Goal: Use online tool/utility: Utilize a website feature to perform a specific function

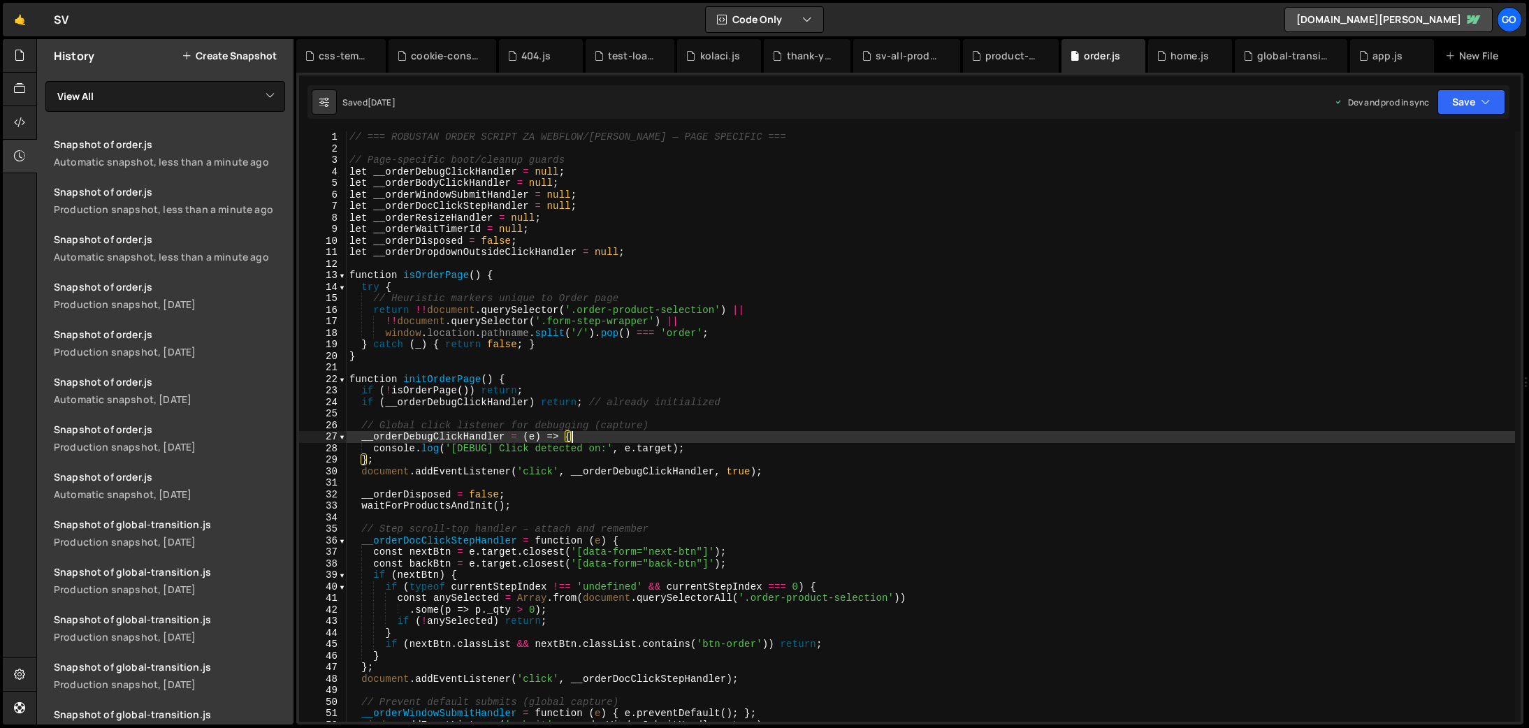
click at [537, 345] on div "// === ROBUSTAN ORDER SCRIPT ZA WEBFLOW/[PERSON_NAME] — PAGE SPECIFIC === // Pa…" at bounding box center [931, 438] width 1169 height 614
type textarea "} catch (_) { return false; }"
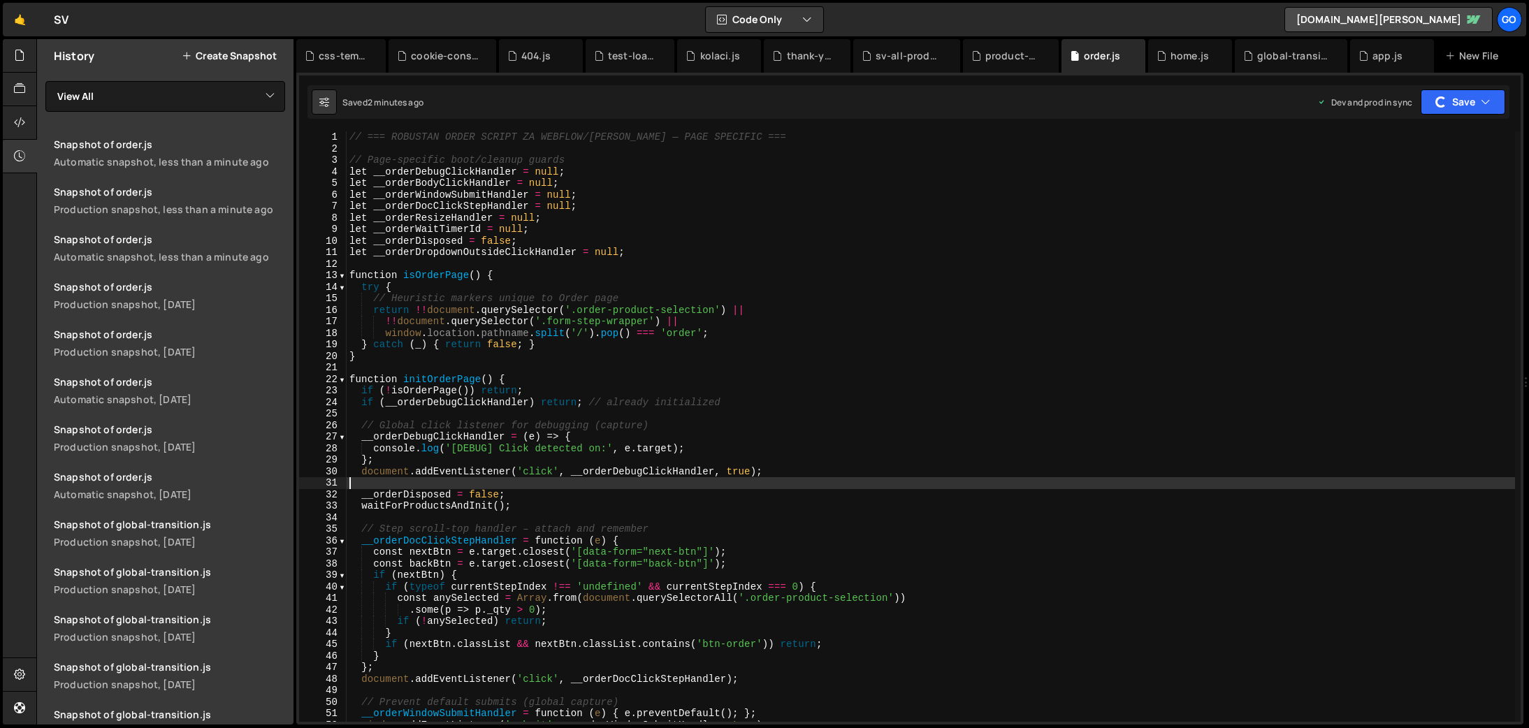
click at [846, 486] on div "// === ROBUSTAN ORDER SCRIPT ZA WEBFLOW/[PERSON_NAME] — PAGE SPECIFIC === // Pa…" at bounding box center [931, 438] width 1169 height 614
type textarea "}"
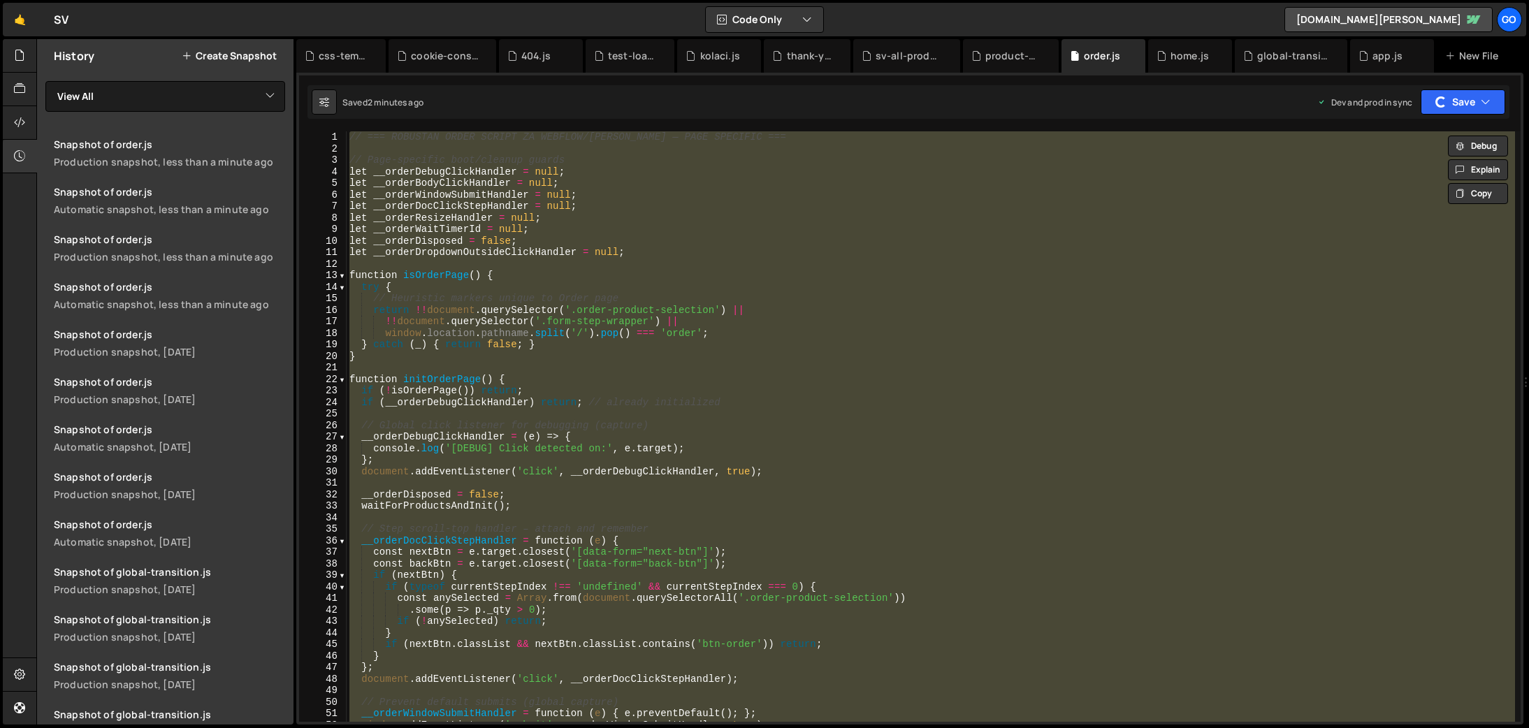
paste textarea
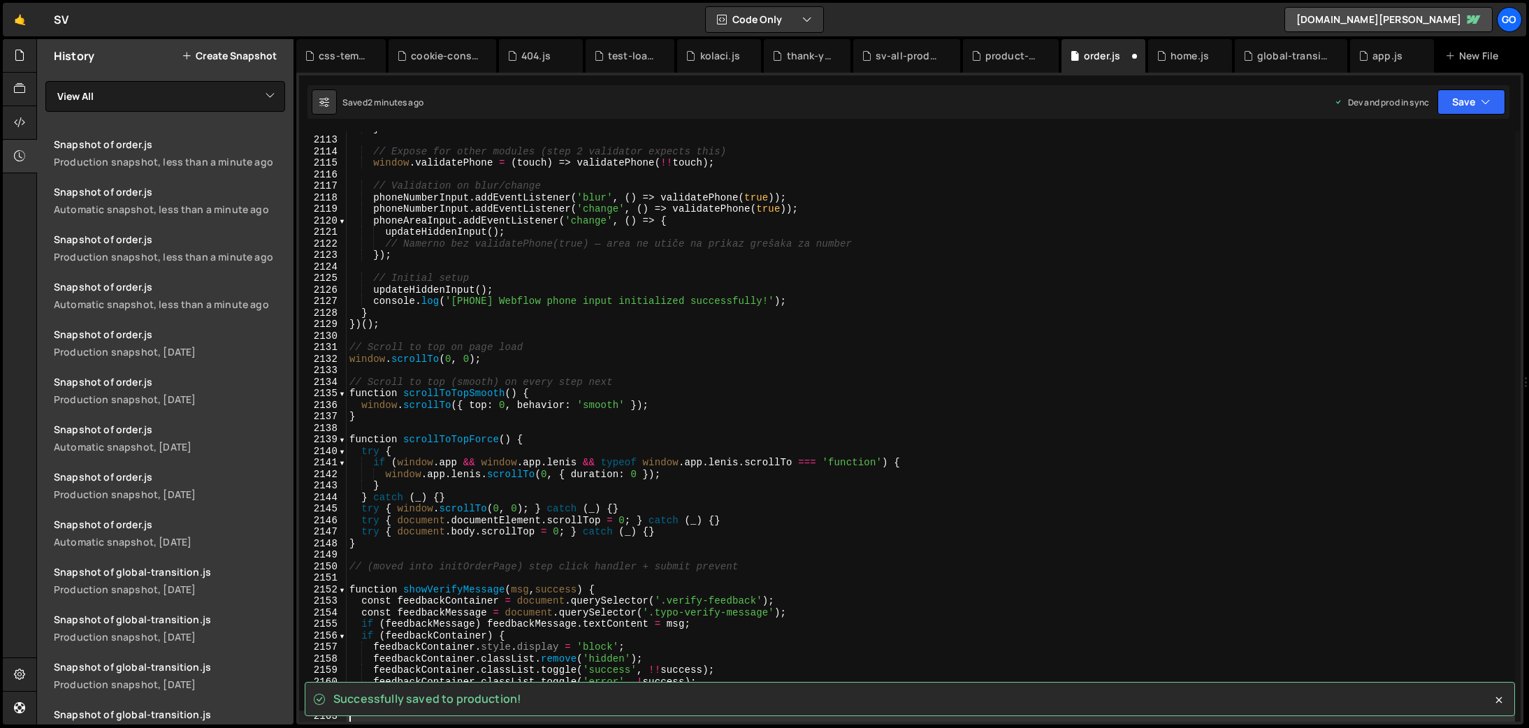
scroll to position [22314, 0]
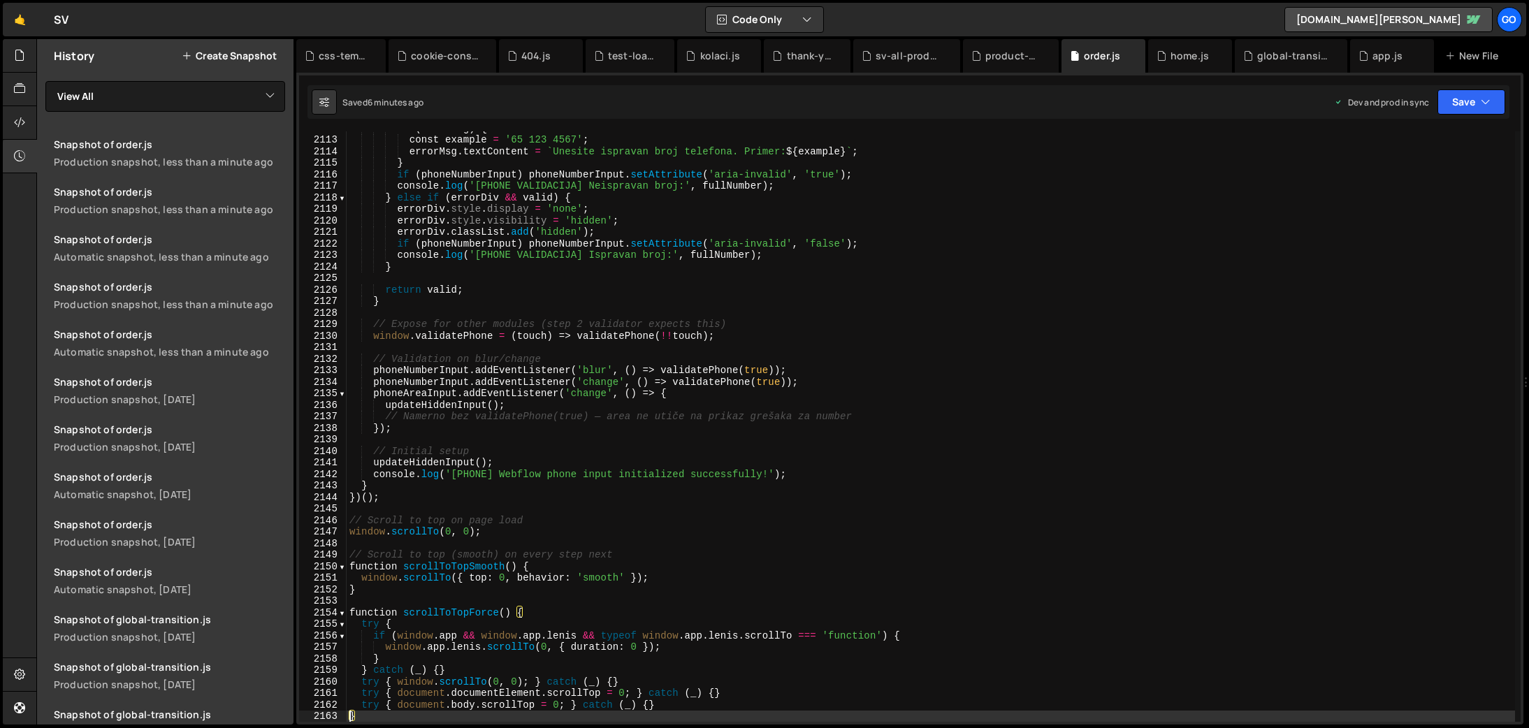
click at [754, 412] on div "if ( errorMsg ) { const example = '65 123 4567' ; errorMsg . textContent = ` Un…" at bounding box center [931, 429] width 1169 height 614
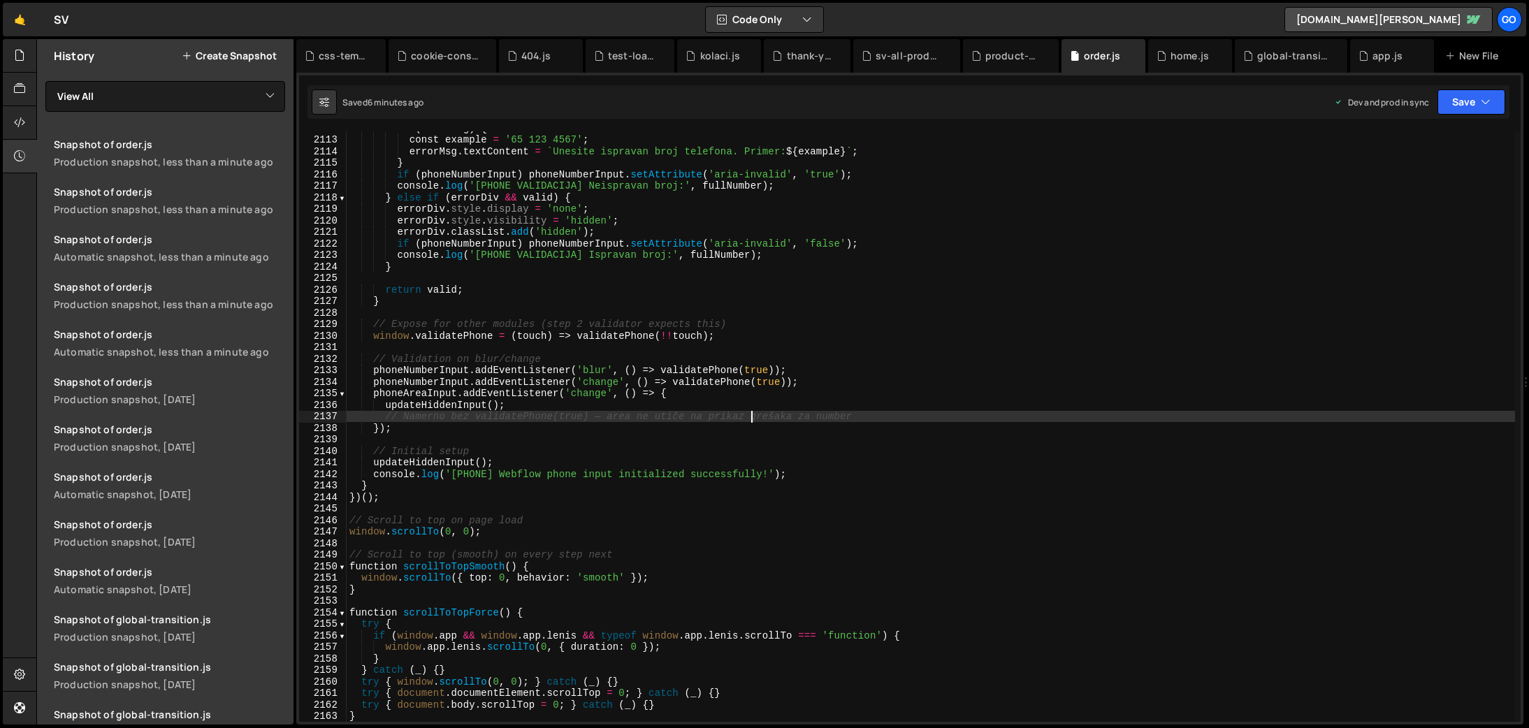
type textarea "}"
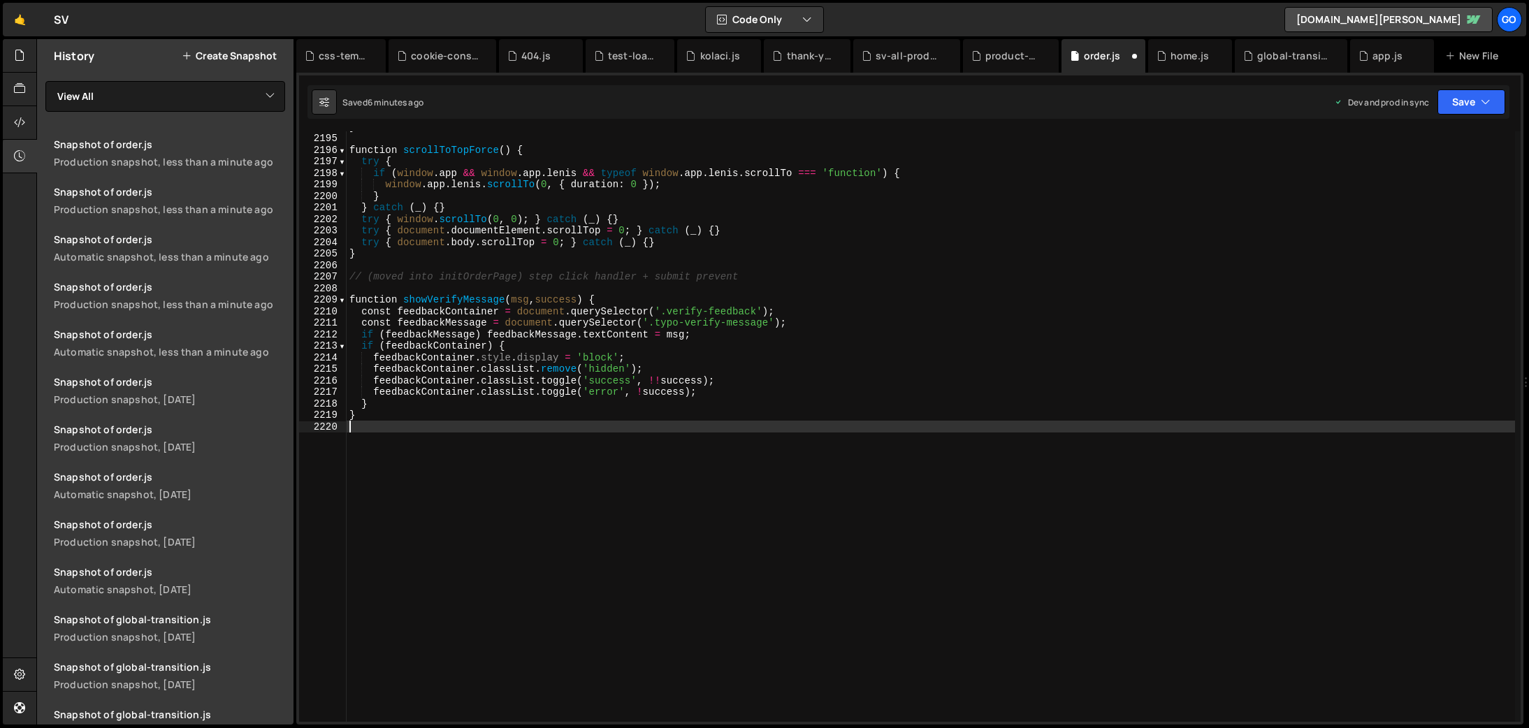
click at [821, 533] on div "} function scrollToTopForce ( ) { try { if ( window . app && window . app . [PE…" at bounding box center [931, 428] width 1169 height 614
click at [628, 331] on div "} function scrollToTopForce ( ) { try { if ( window . app && window . app . [PE…" at bounding box center [931, 428] width 1169 height 614
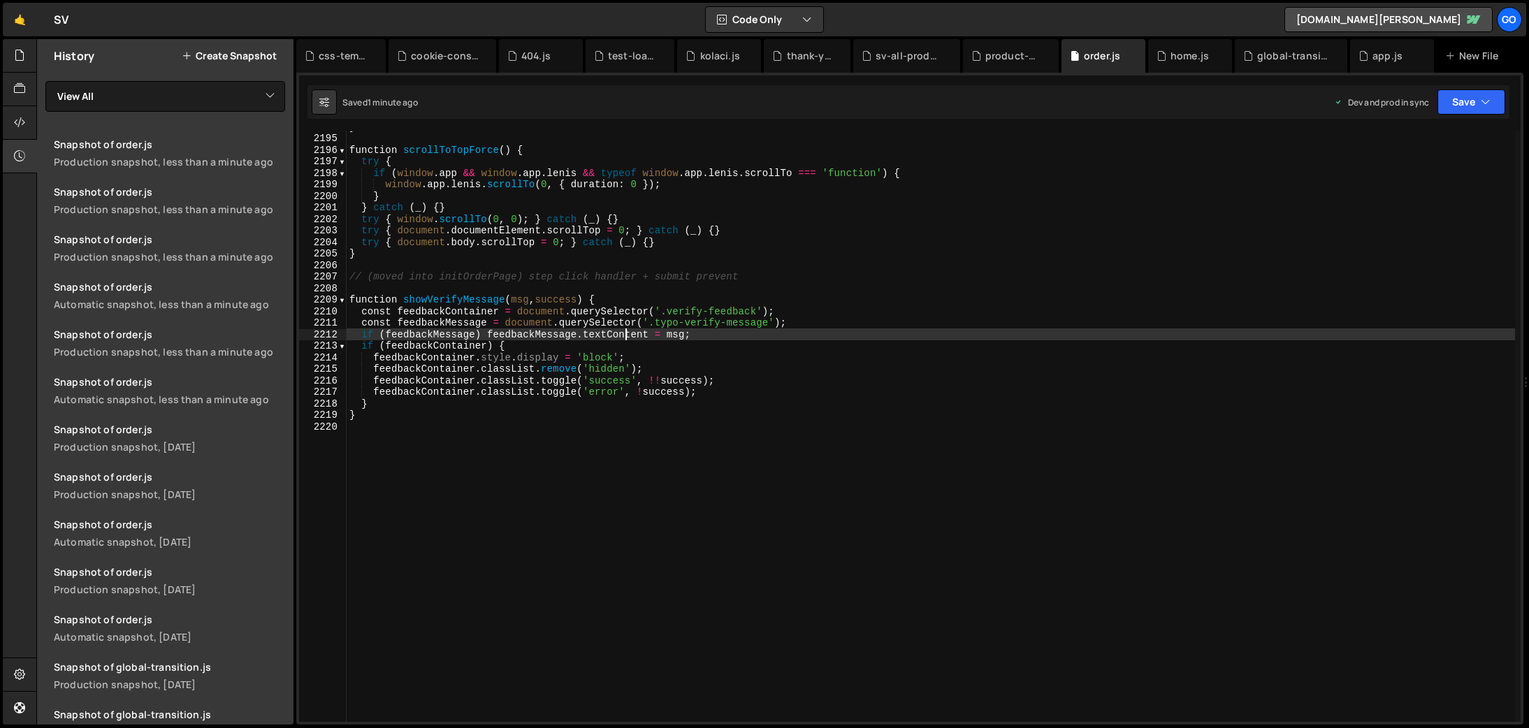
type textarea "}"
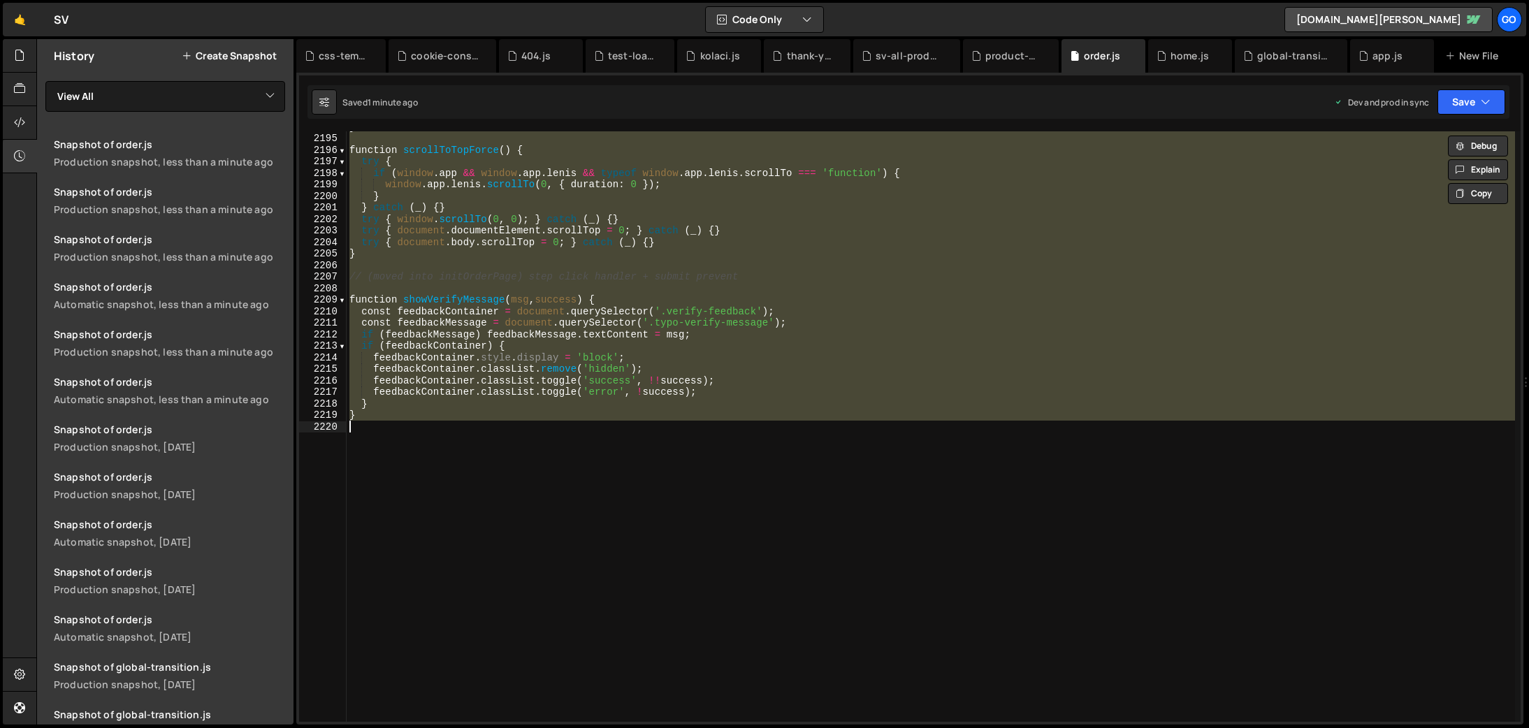
paste textarea
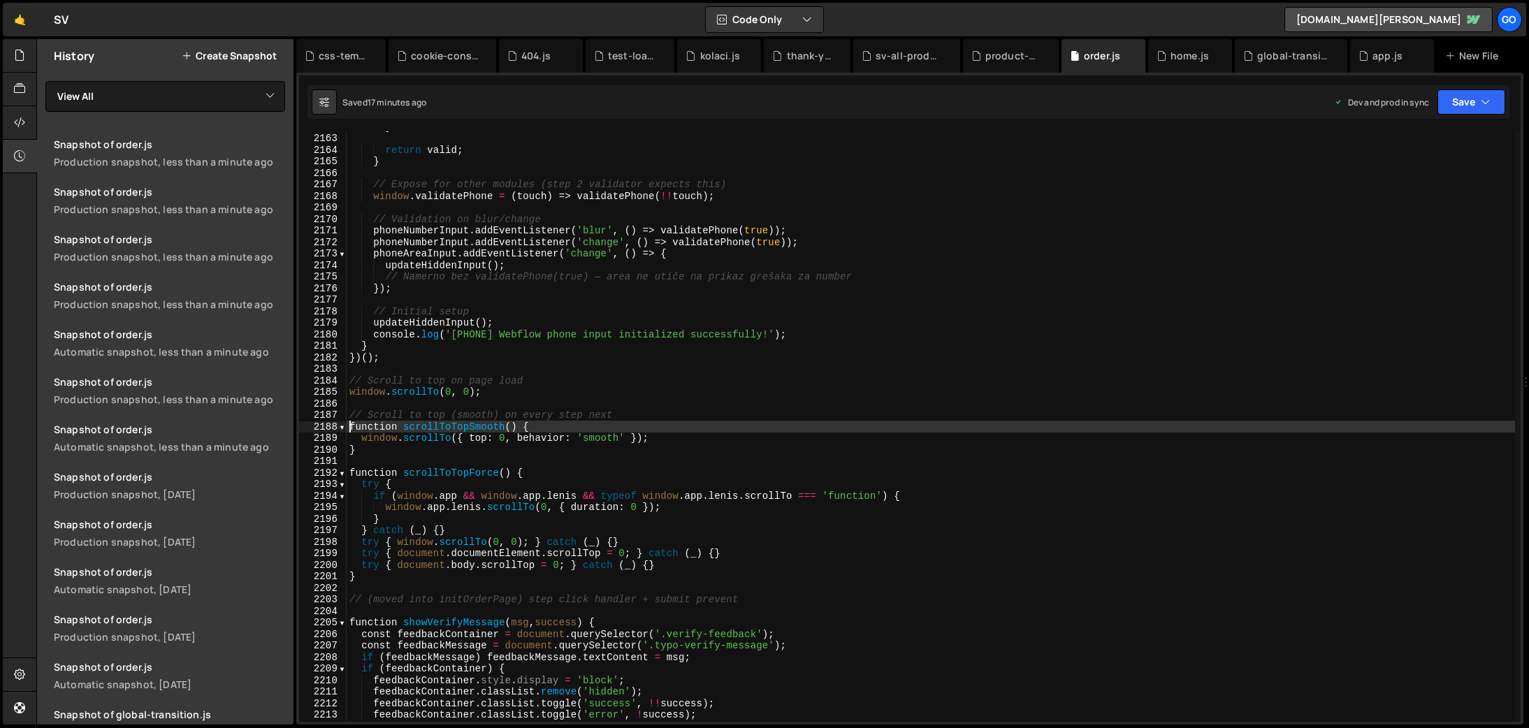
click at [900, 339] on div "} return valid ; } // Expose for other modules (step 2 validator expects this) …" at bounding box center [931, 428] width 1169 height 614
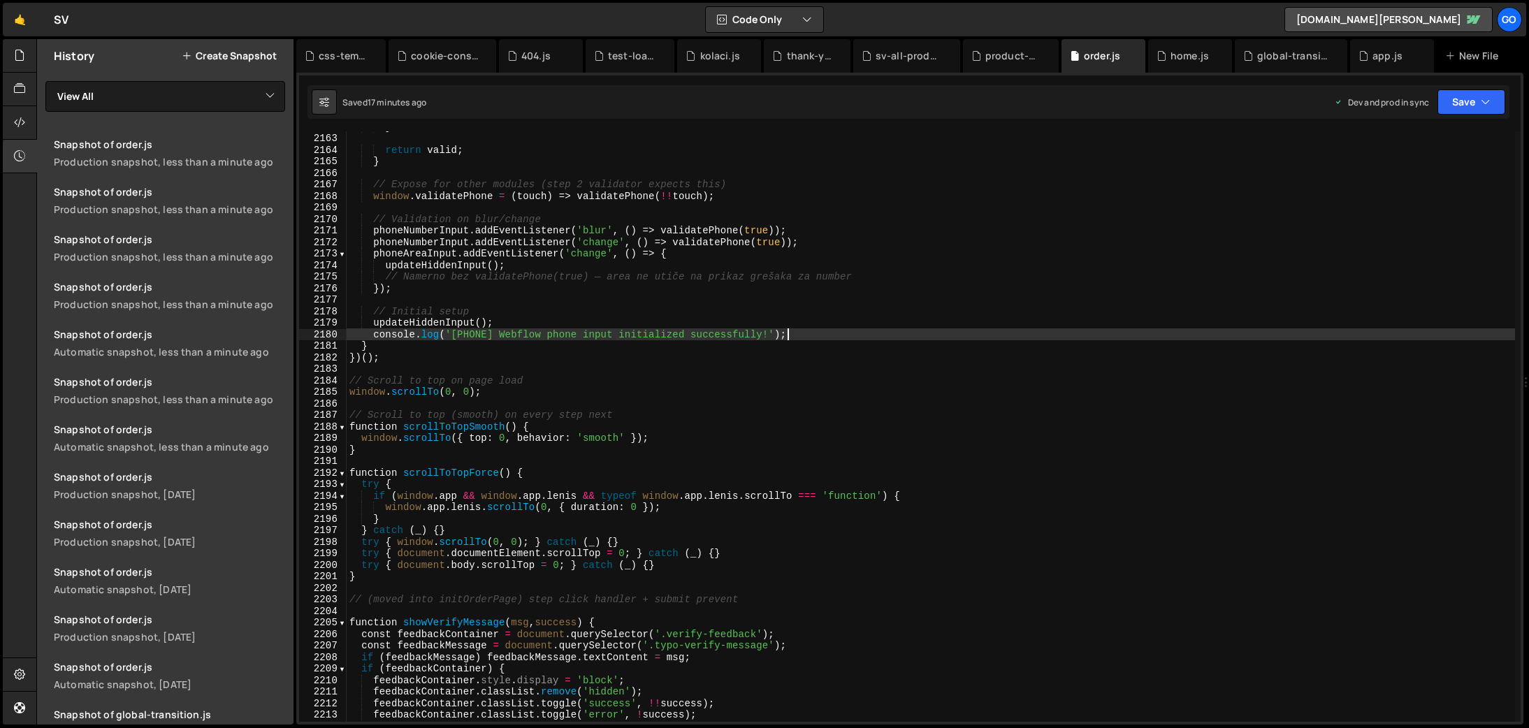
type textarea "}"
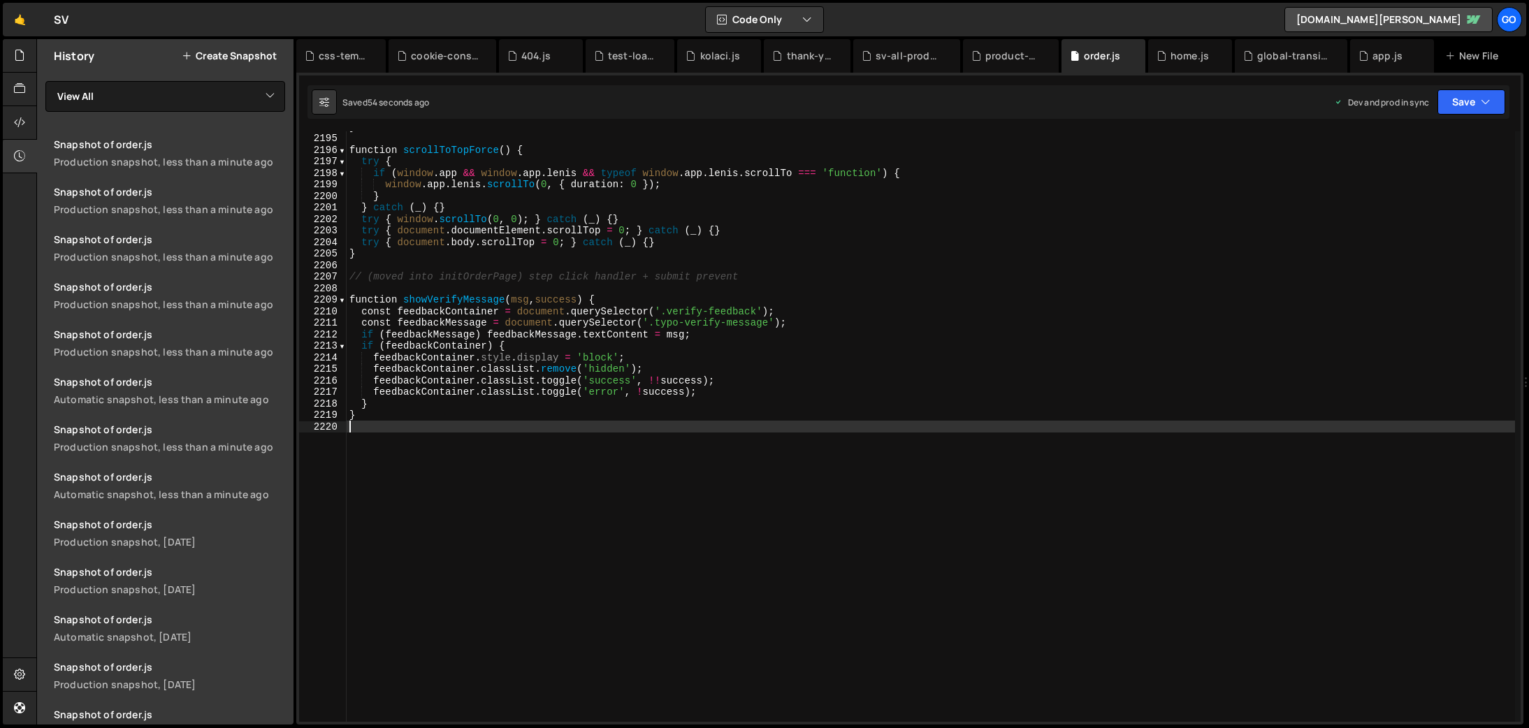
click at [757, 533] on div "} function scrollToTopForce ( ) { try { if ( window . app && window . app . [PE…" at bounding box center [931, 428] width 1169 height 614
type textarea "}"
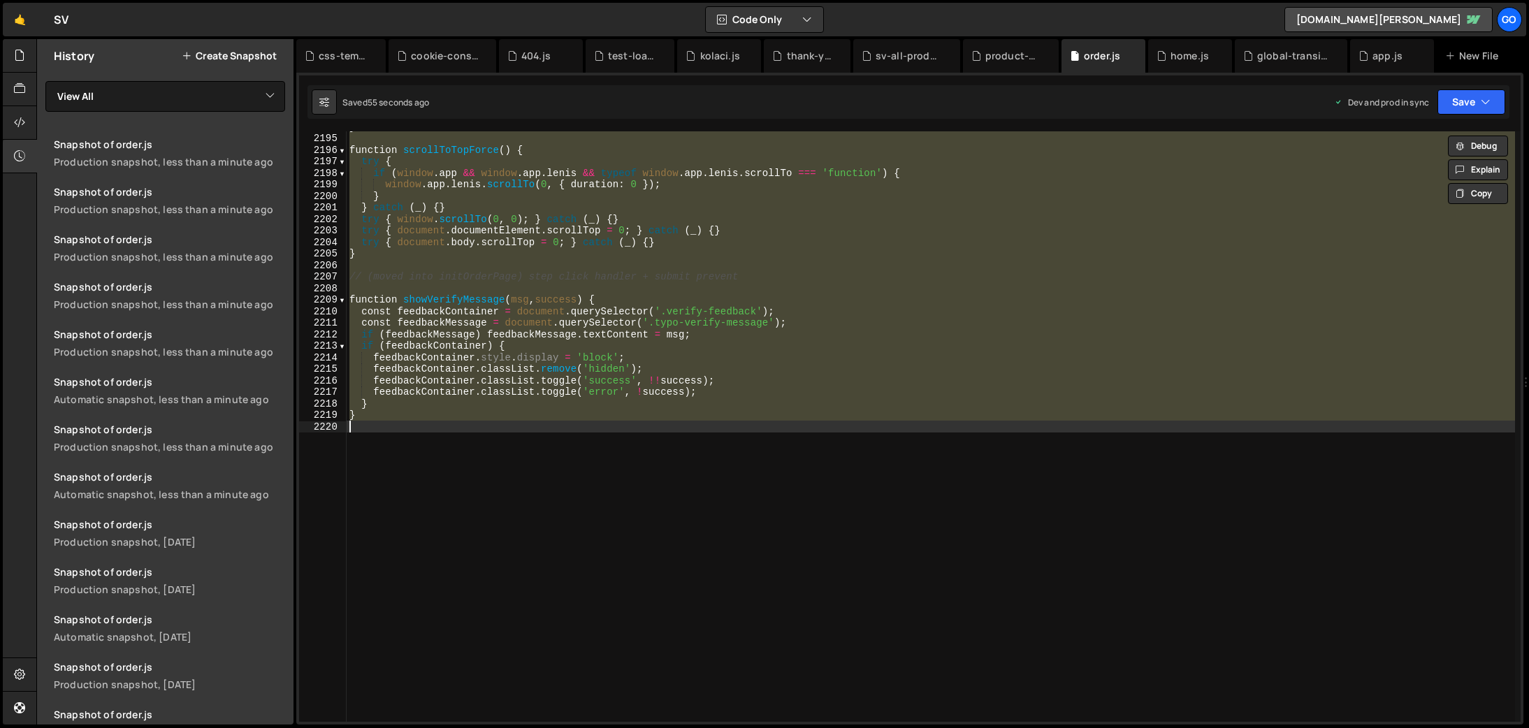
paste textarea
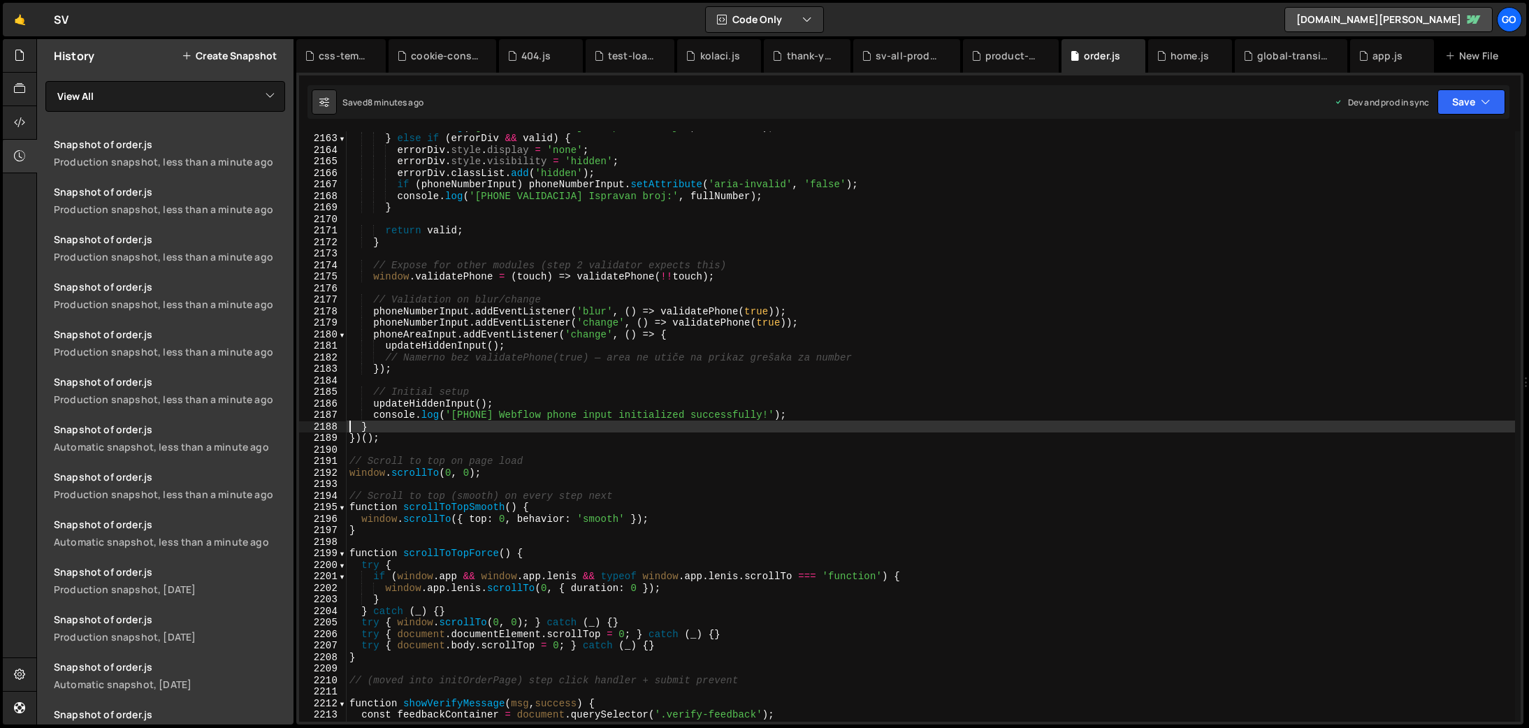
click at [1025, 229] on div "console . log ( '[PHONE VALIDACIJA] Neispravan broj:' , fullNumber ) ; } else i…" at bounding box center [931, 428] width 1169 height 614
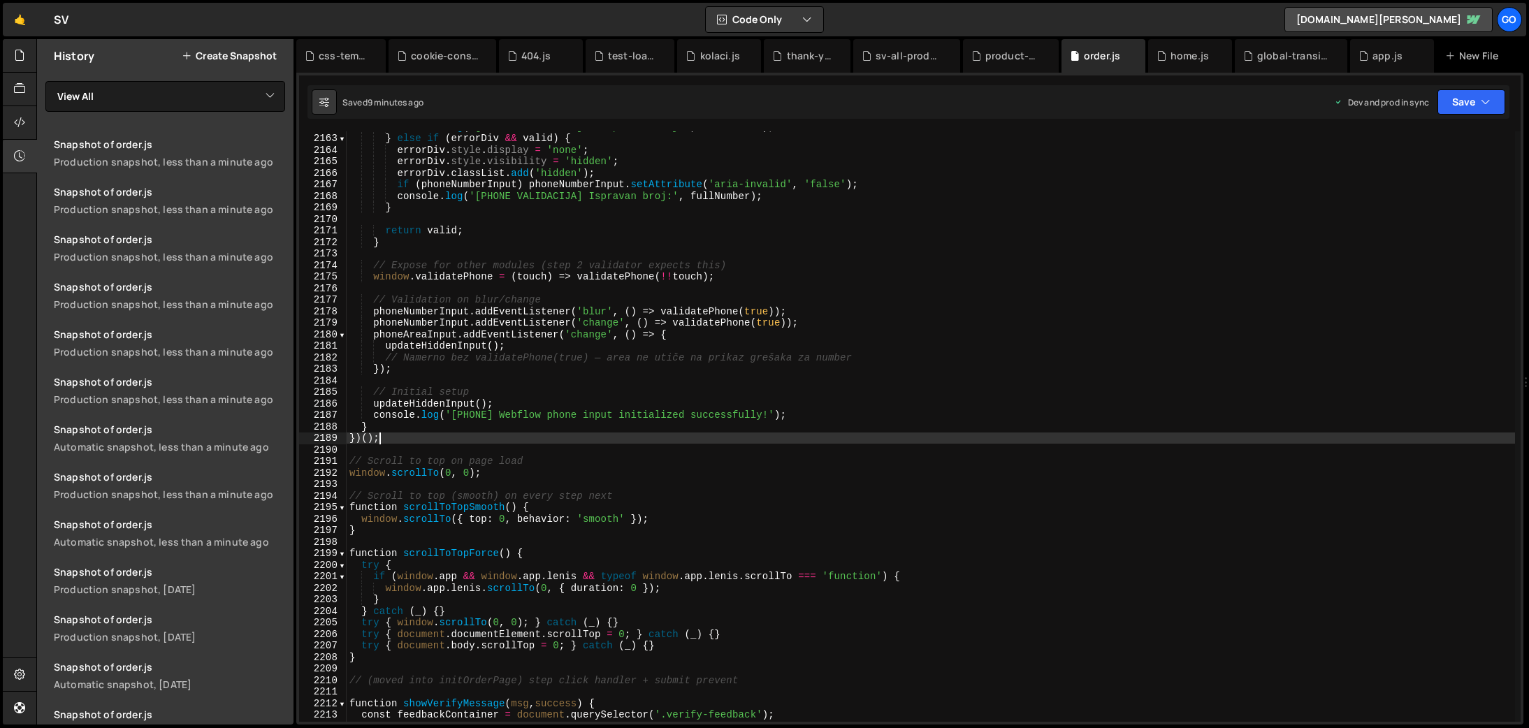
click at [558, 433] on div "console . log ( '[PHONE VALIDACIJA] Neispravan broj:' , fullNumber ) ; } else i…" at bounding box center [931, 428] width 1169 height 614
type textarea "}"
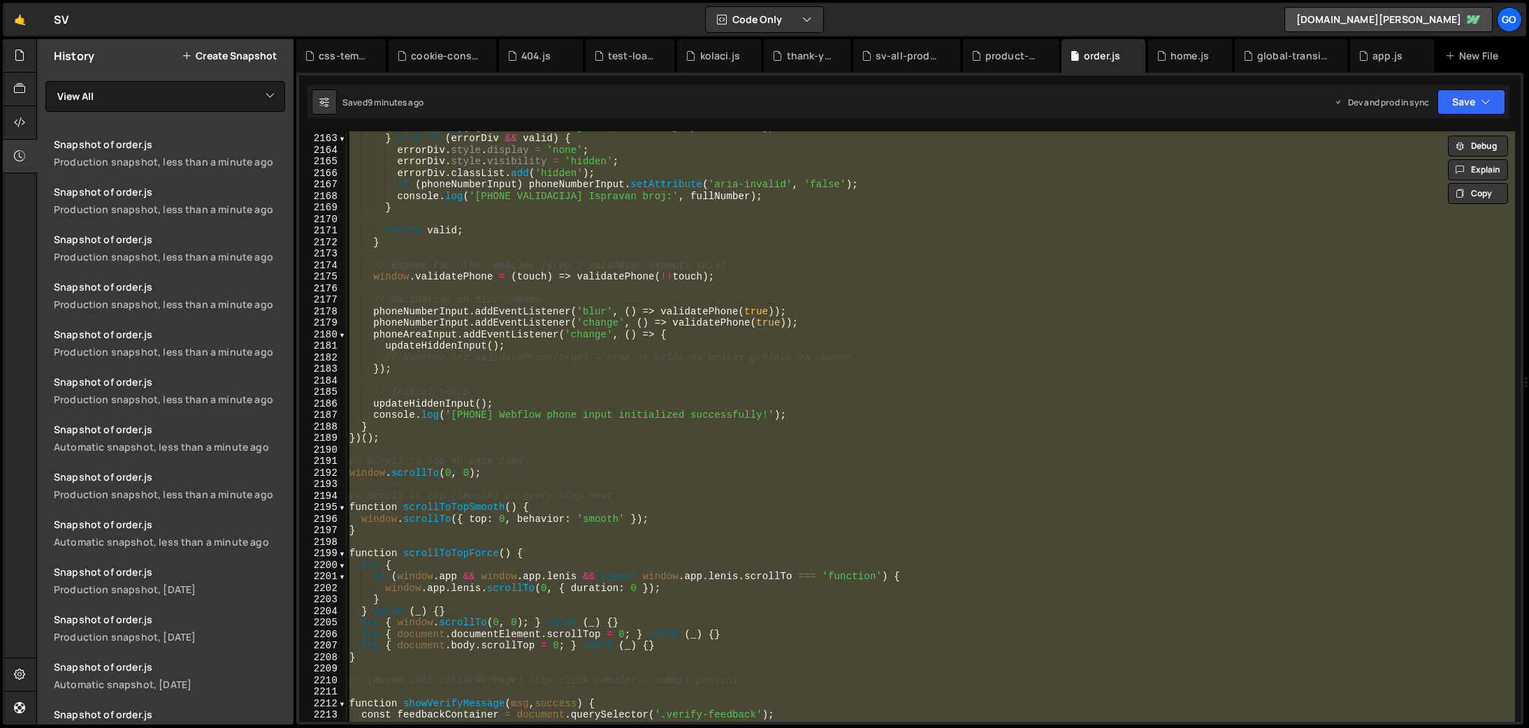
paste textarea
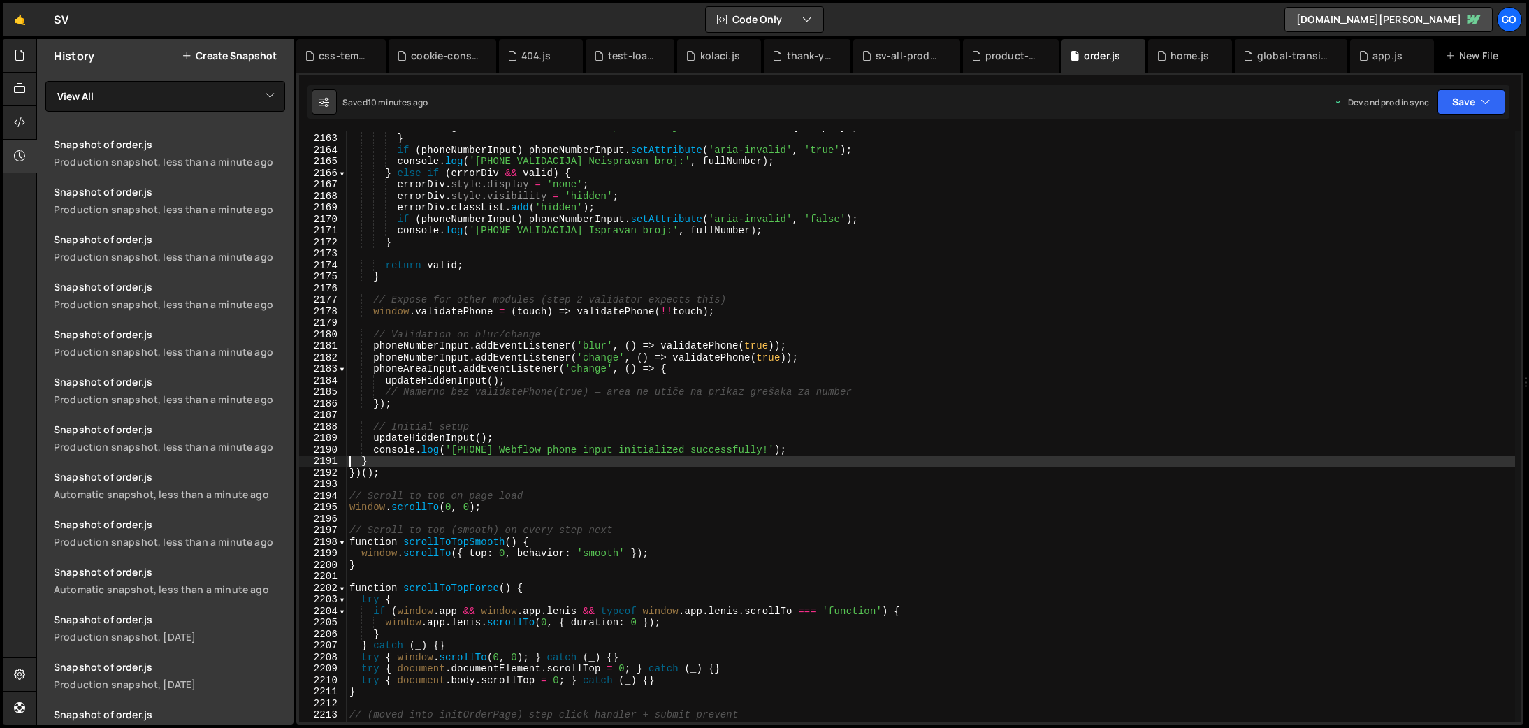
click at [517, 368] on div "errorMsg . textContent = ` Unesite ispravan broj telefona. Primer: ${ example }…" at bounding box center [931, 428] width 1169 height 614
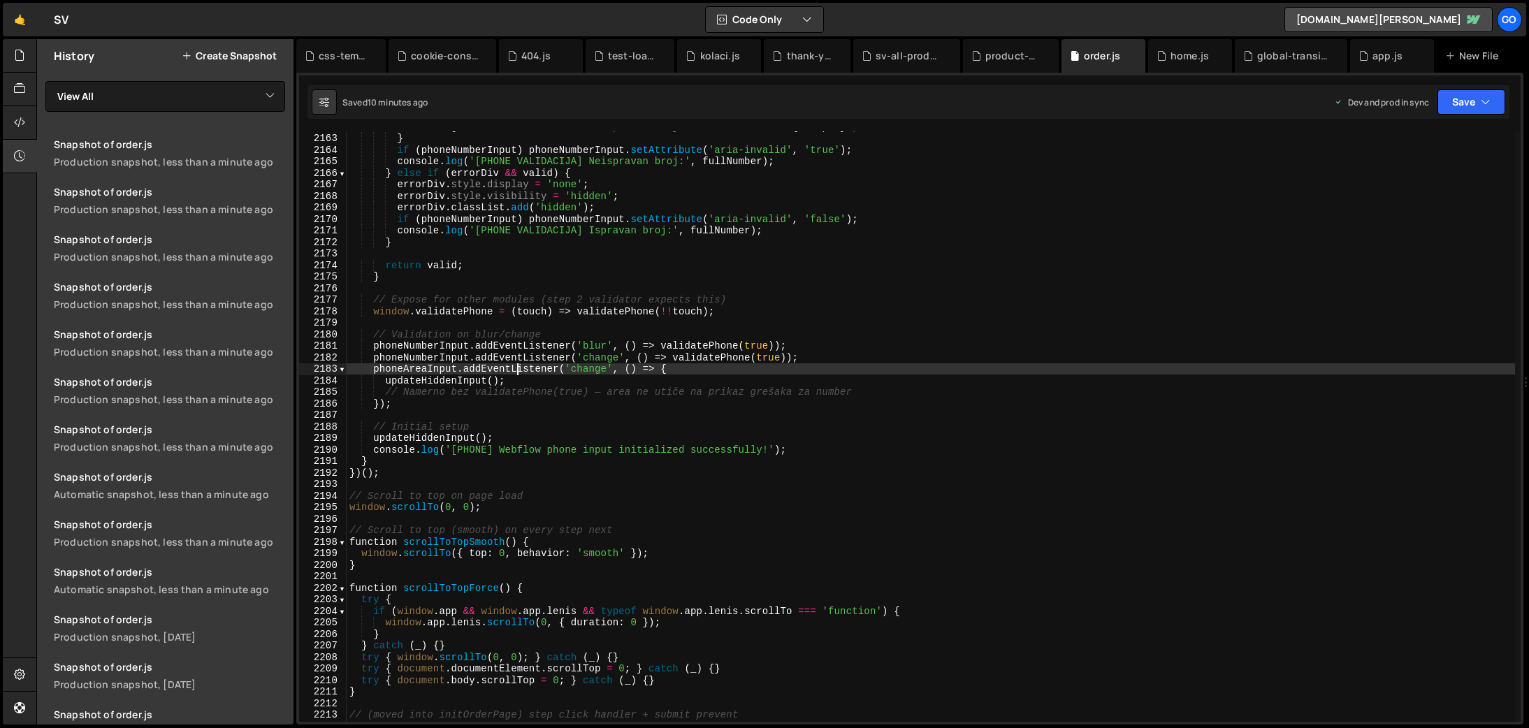
type textarea "}"
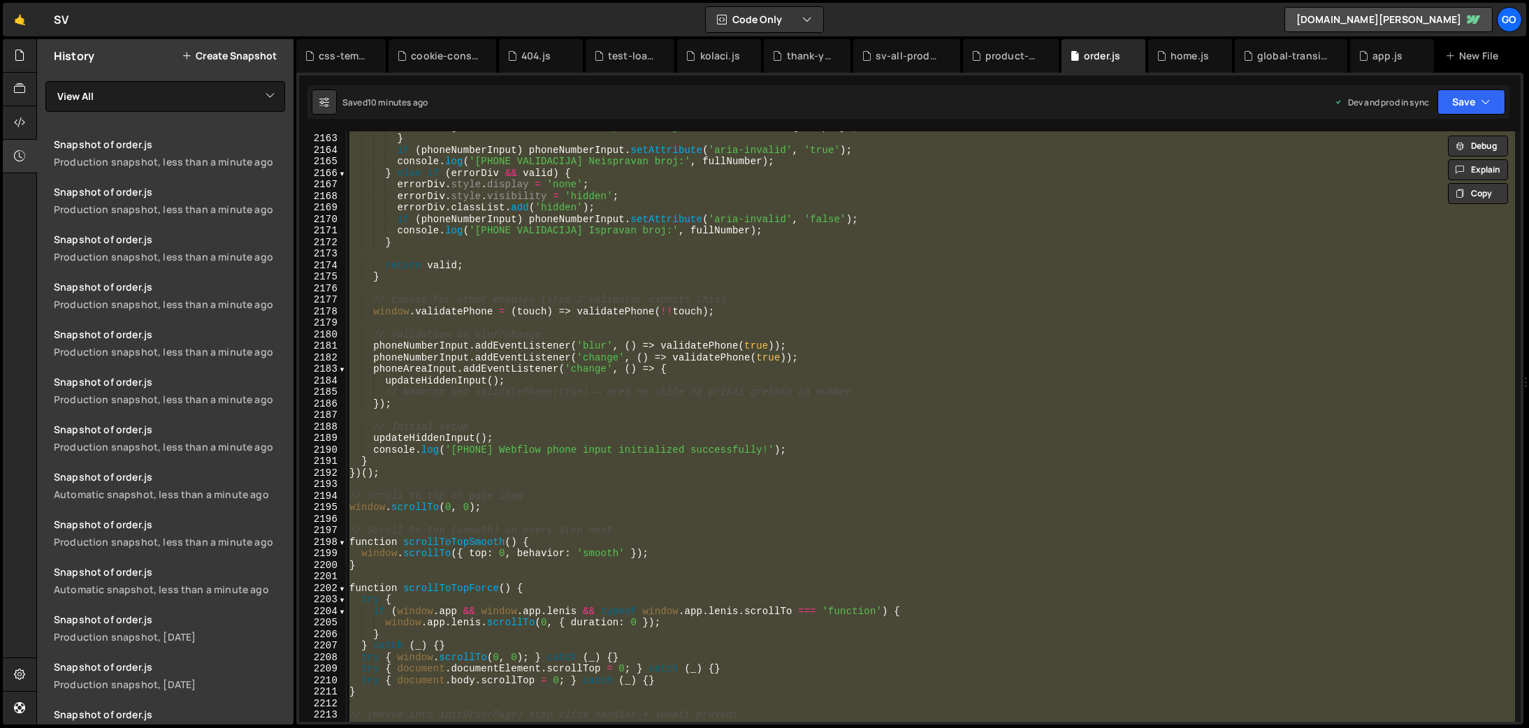
paste textarea
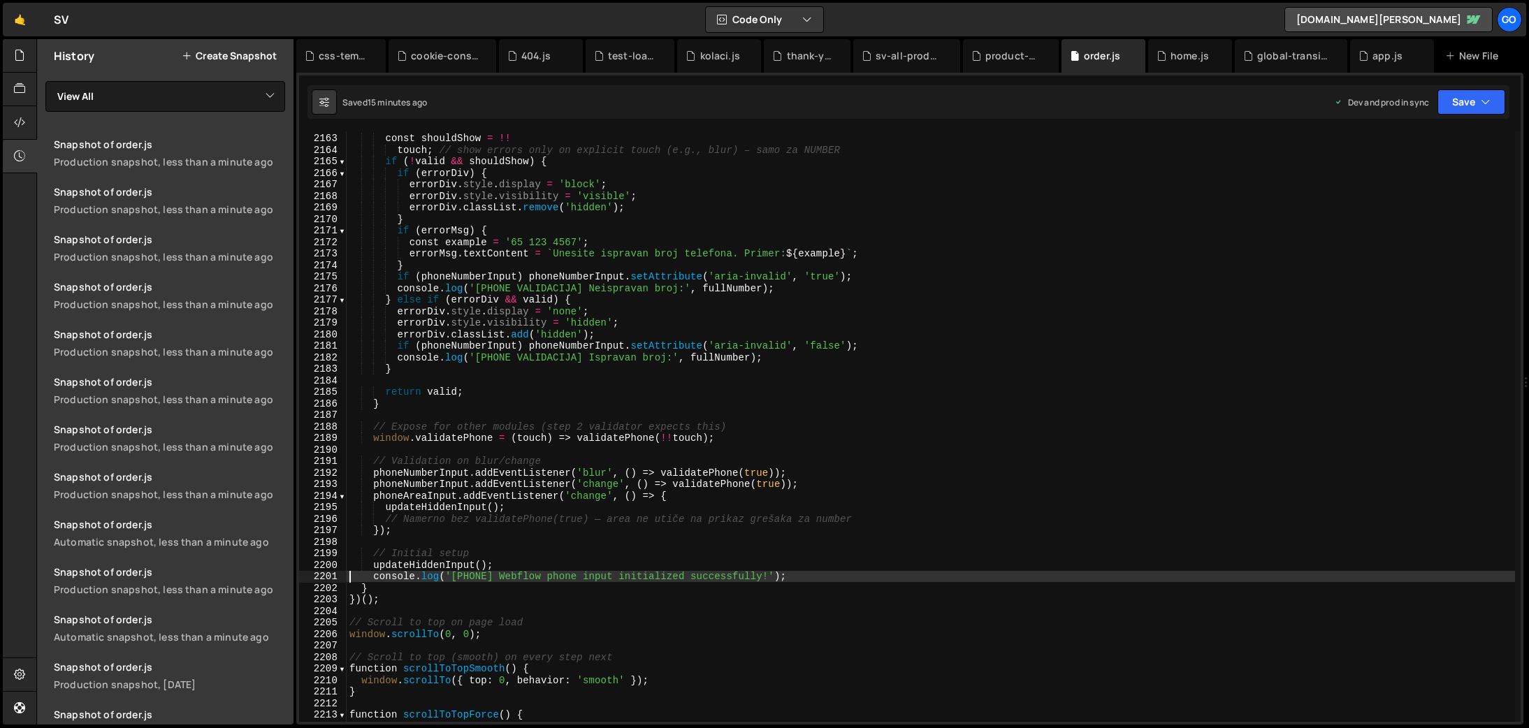
click at [491, 290] on div "const shouldShow = !! touch ; // show errors only on explicit touch (e.g., blur…" at bounding box center [931, 428] width 1169 height 614
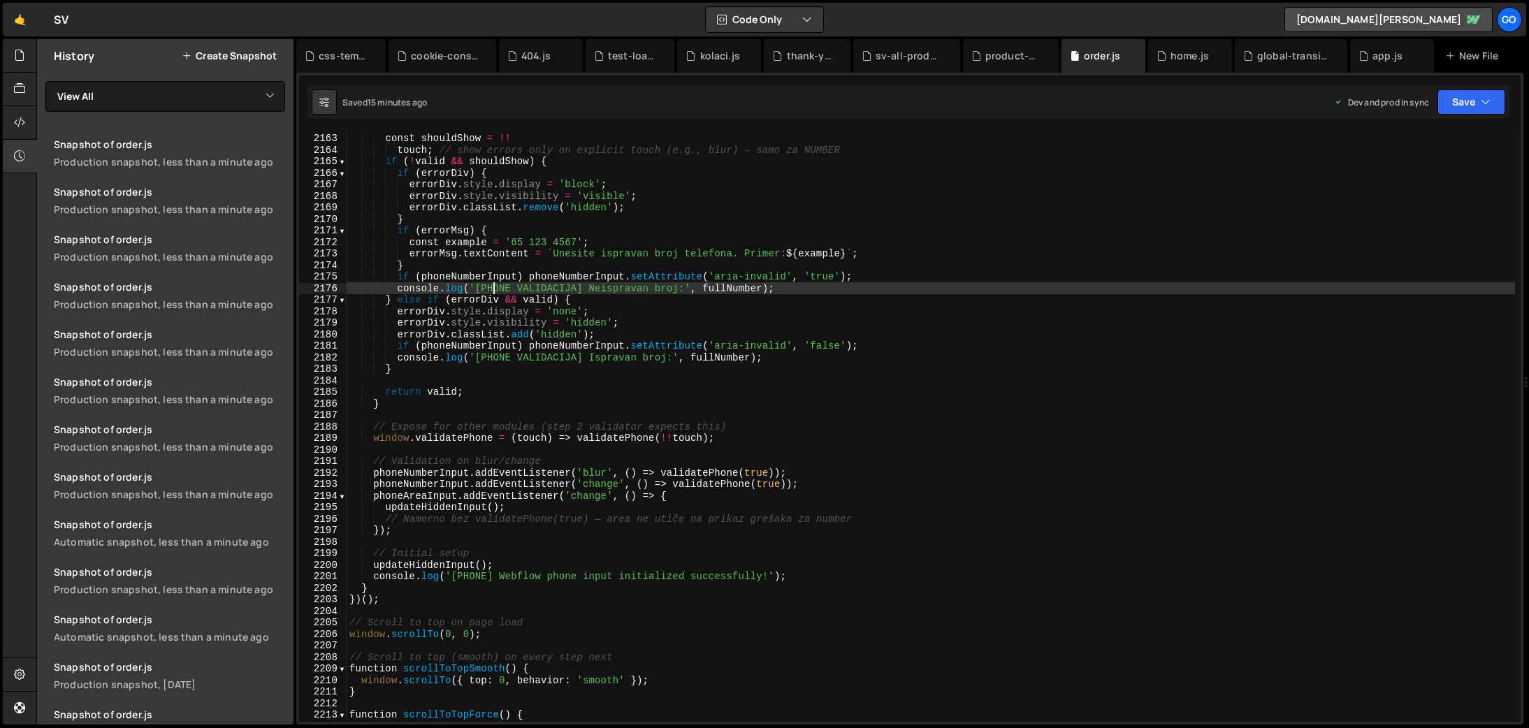
type textarea "}"
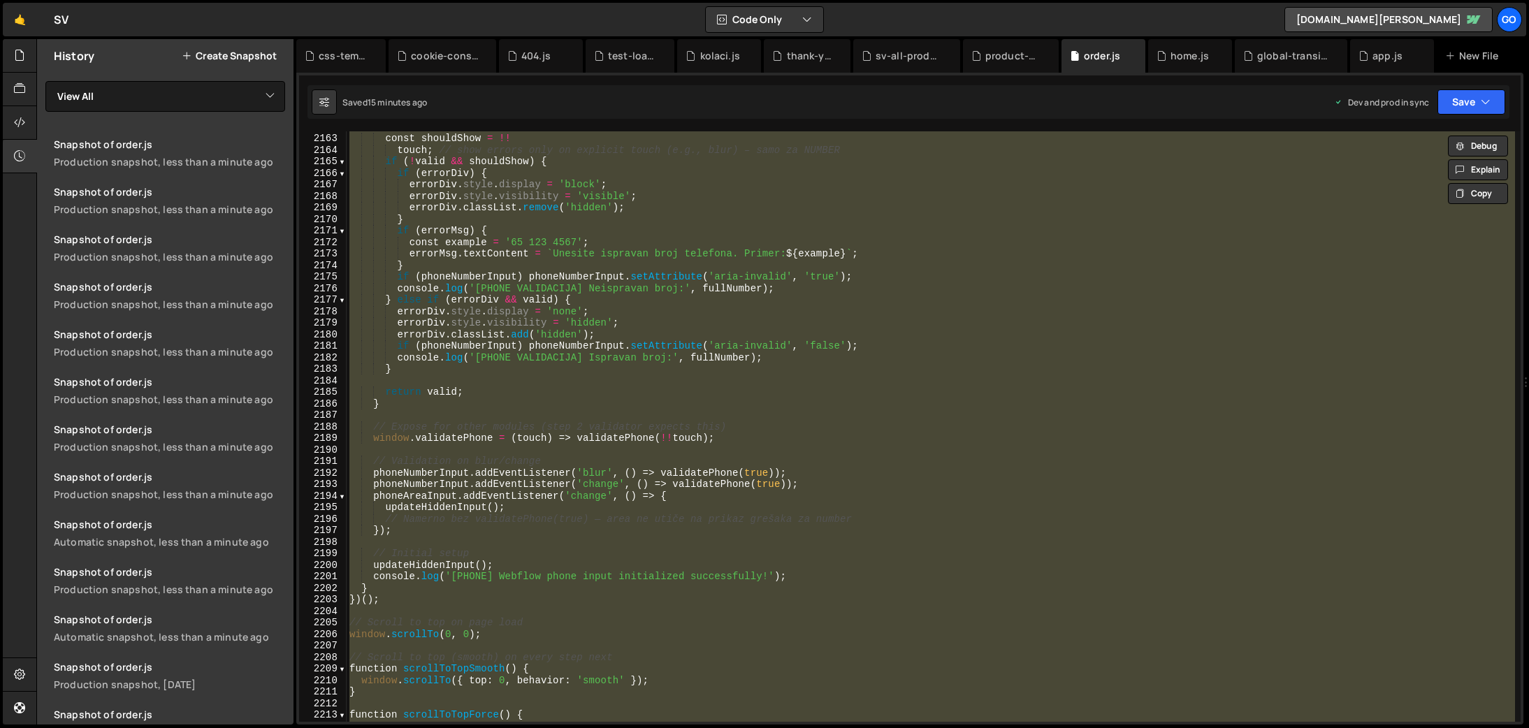
paste textarea
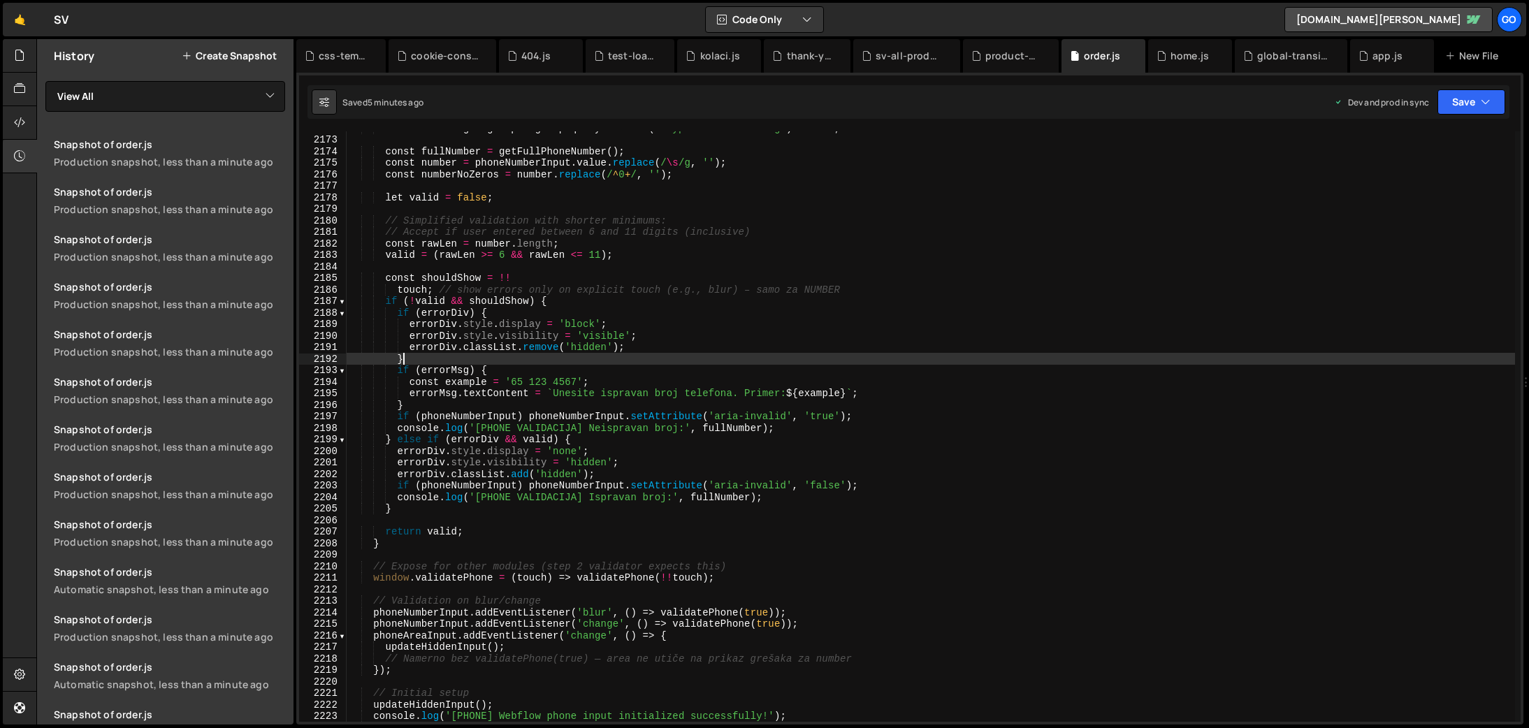
click at [617, 363] on div "const errorMsg = group ? group . querySelector ( '.typo-validation-msg' ) : nul…" at bounding box center [931, 429] width 1169 height 614
type textarea "}"
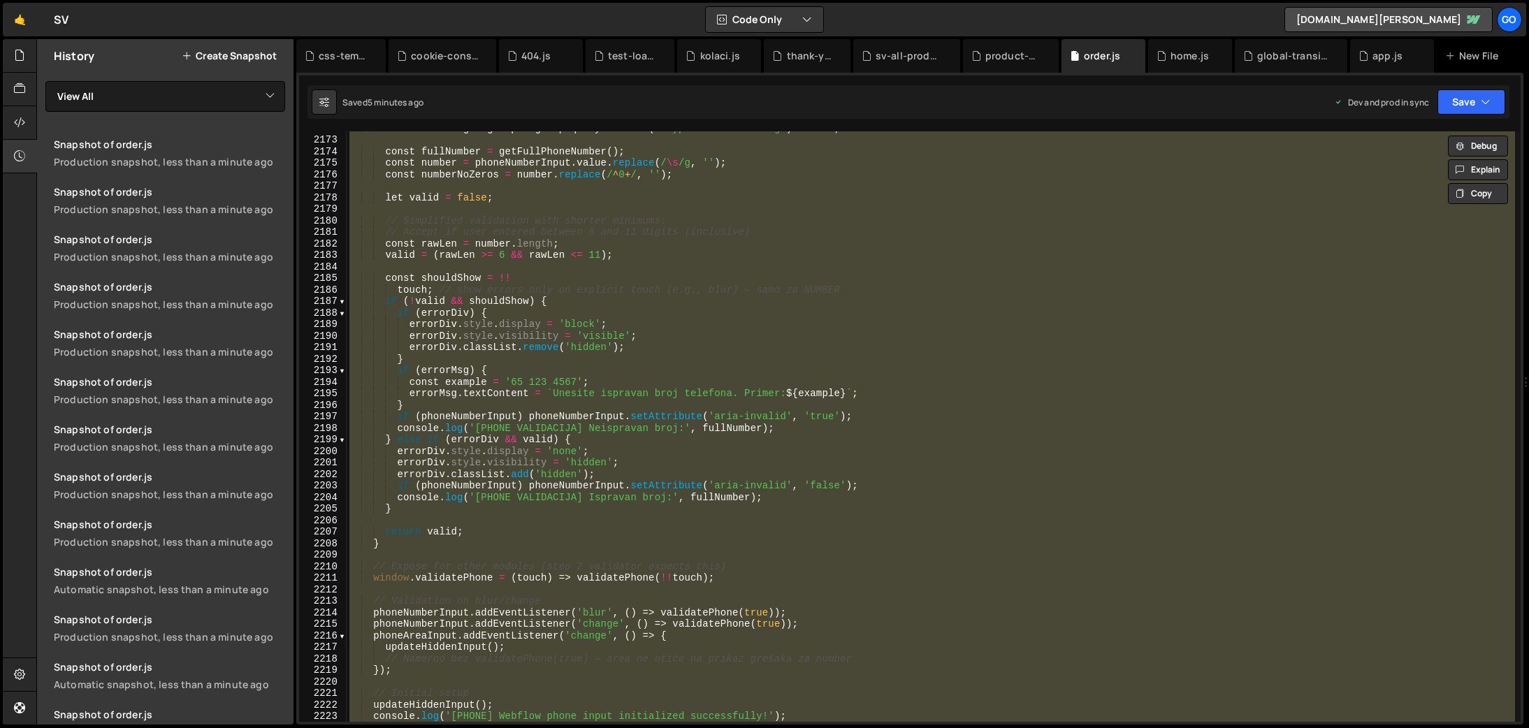
paste textarea
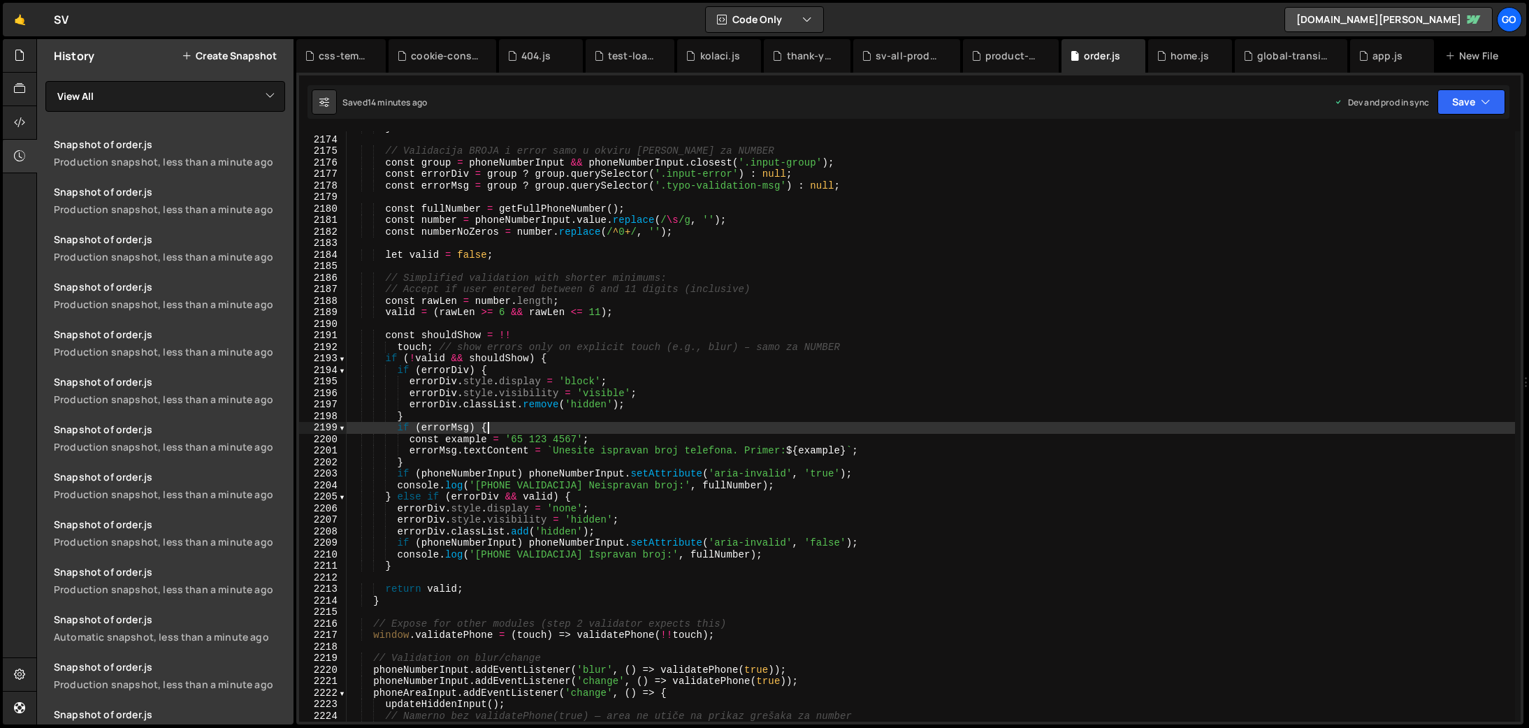
click at [676, 423] on div "} // Validacija BROJA i error samo u okviru [PERSON_NAME] za NUMBER const group…" at bounding box center [931, 429] width 1169 height 614
type textarea "}"
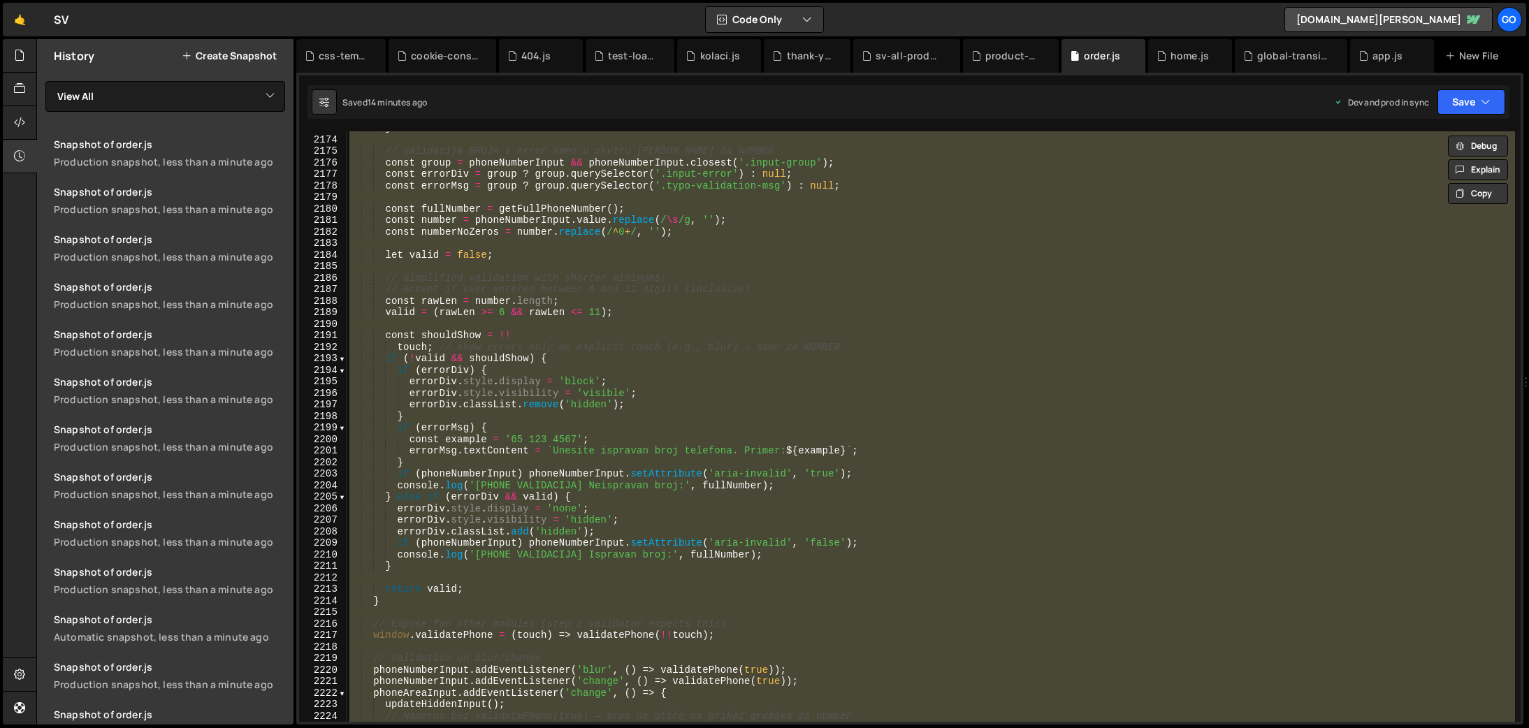
paste textarea
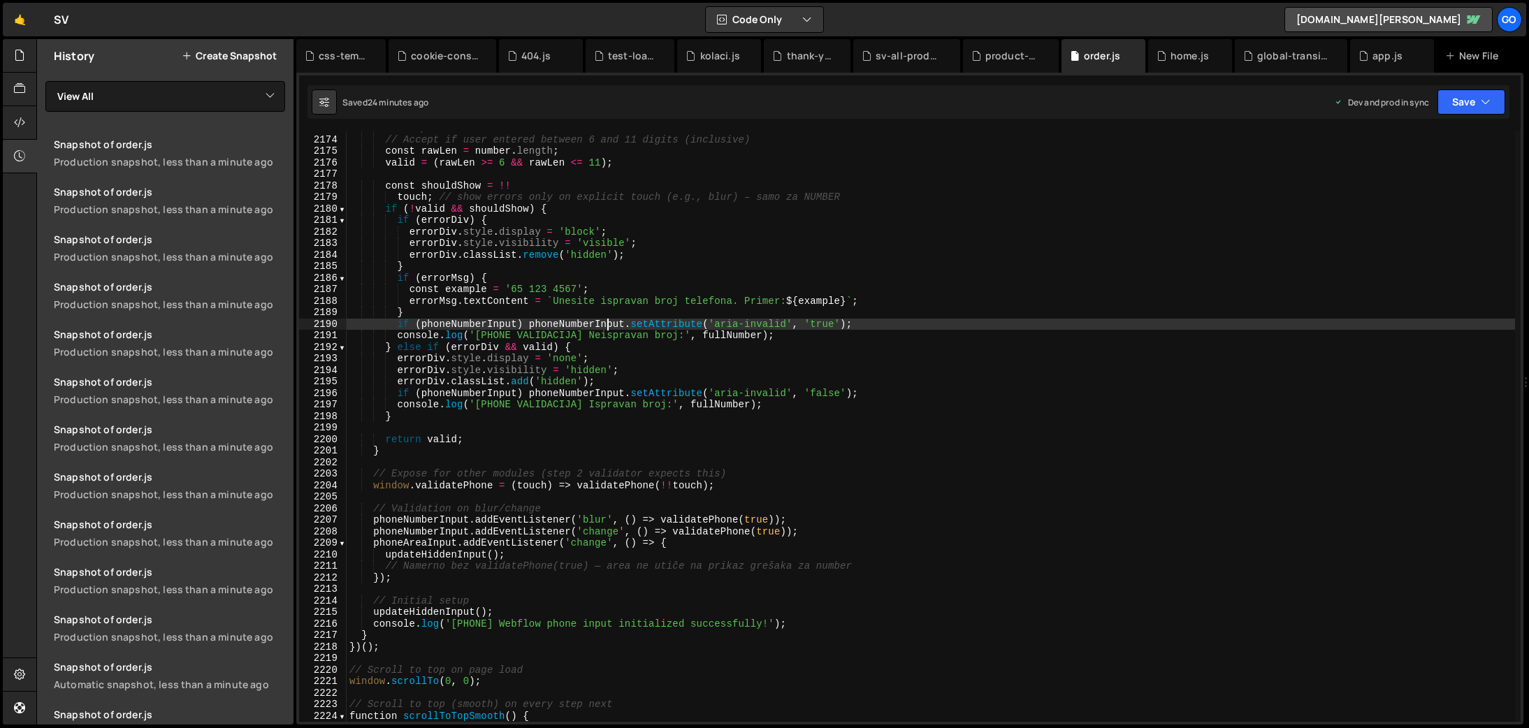
click at [609, 325] on div "// Simplified validation with shorter minimums: // Accept if user entered betwe…" at bounding box center [931, 429] width 1169 height 614
type textarea "}"
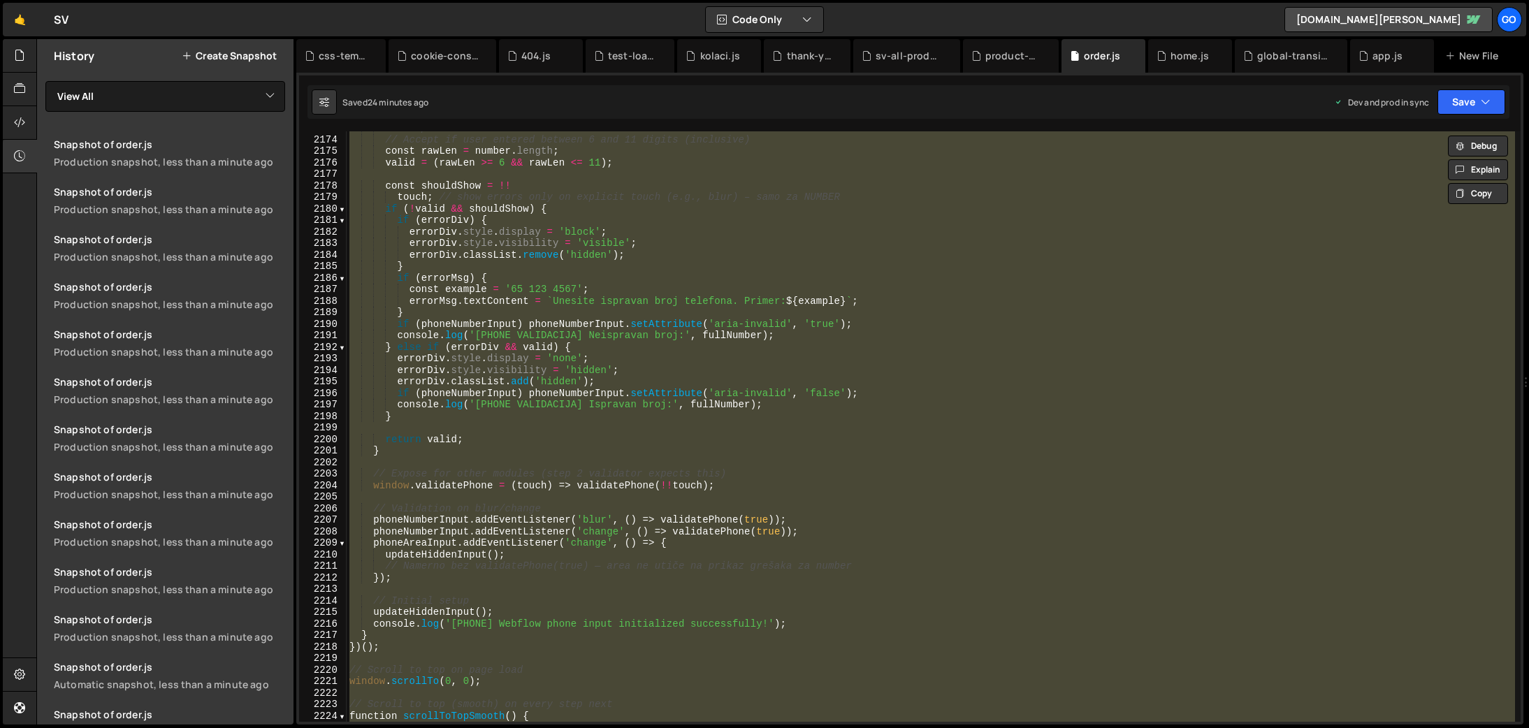
paste textarea
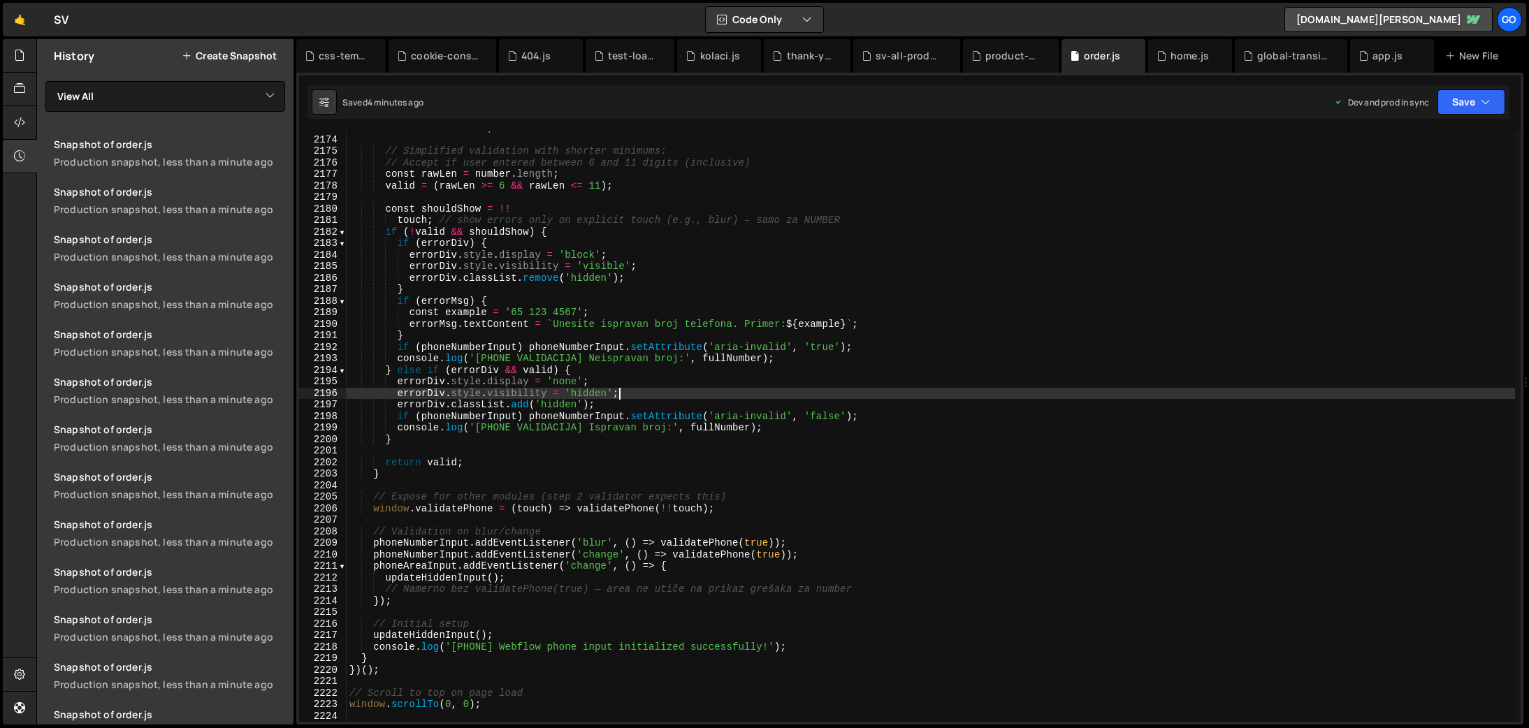
click at [617, 394] on div "let valid = false ; // Simplified validation with shorter minimums: // Accept i…" at bounding box center [931, 429] width 1169 height 614
type textarea "}"
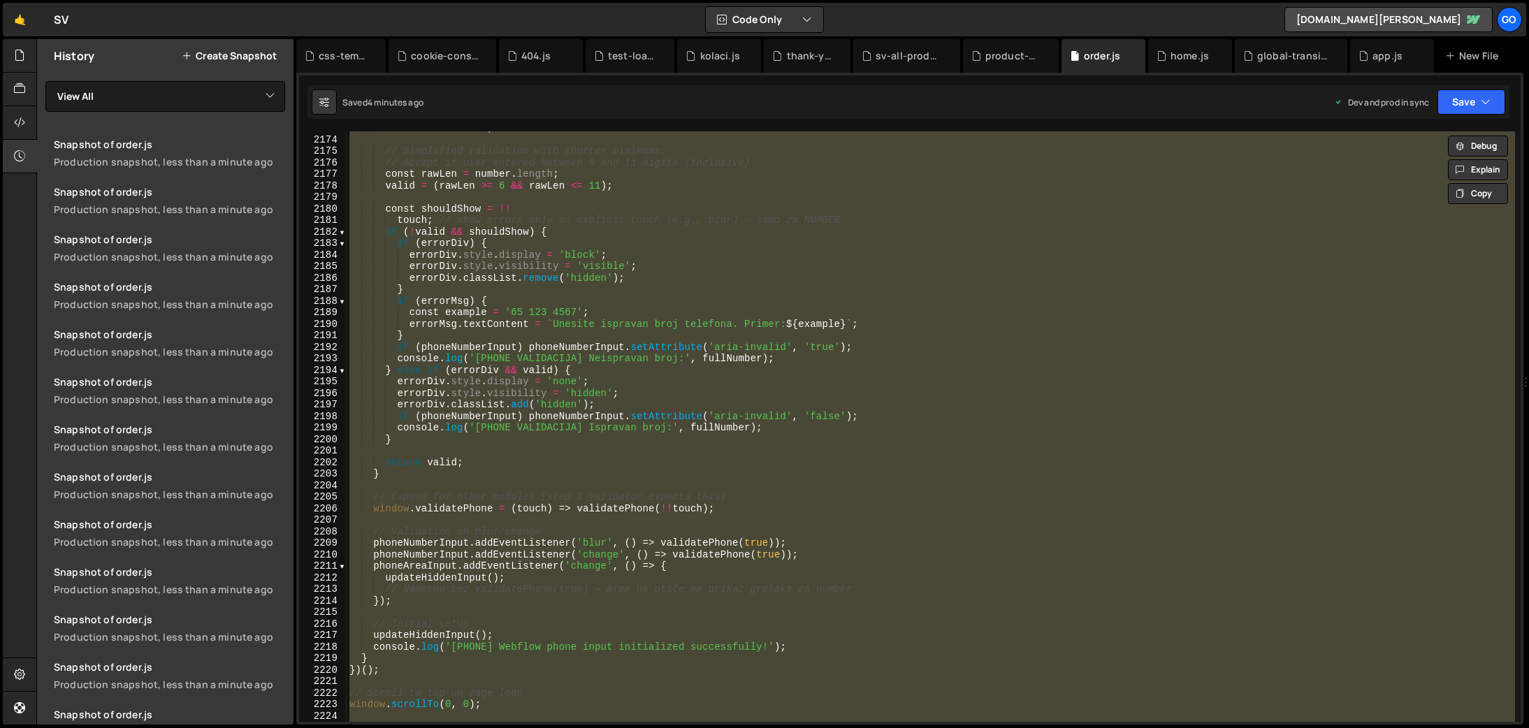
paste textarea
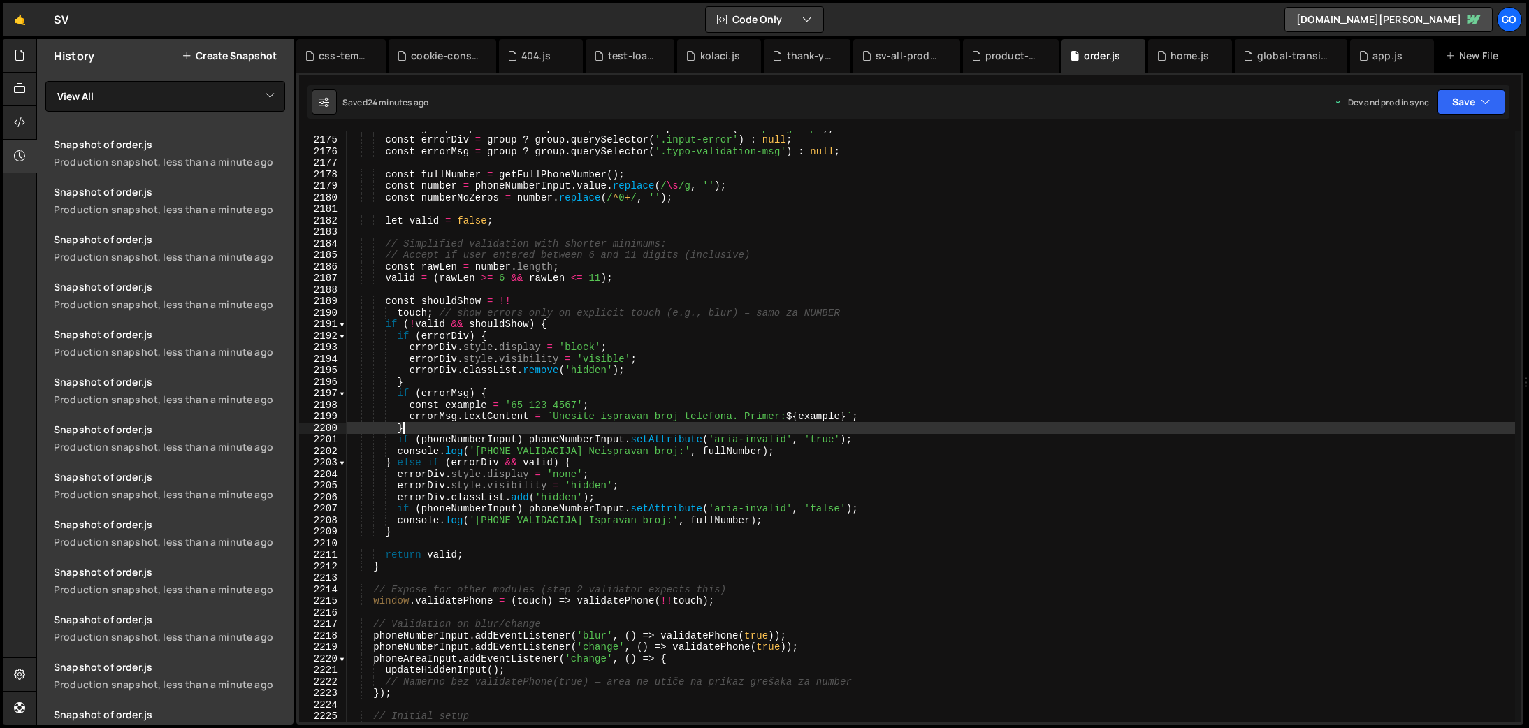
click at [687, 425] on div "const group = phoneNumberInput && phoneNumberInput . closest ( '.input-group' )…" at bounding box center [931, 429] width 1169 height 614
type textarea "}"
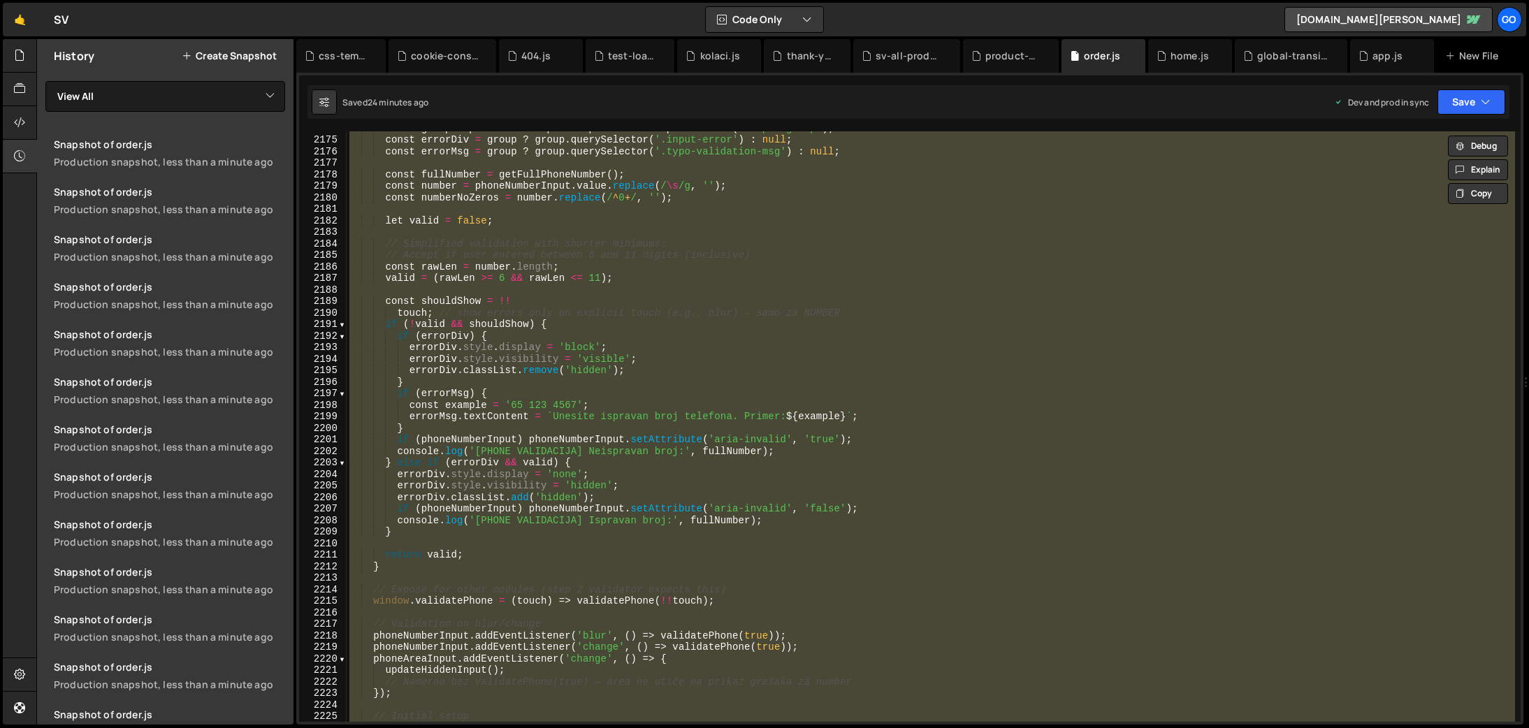
paste textarea
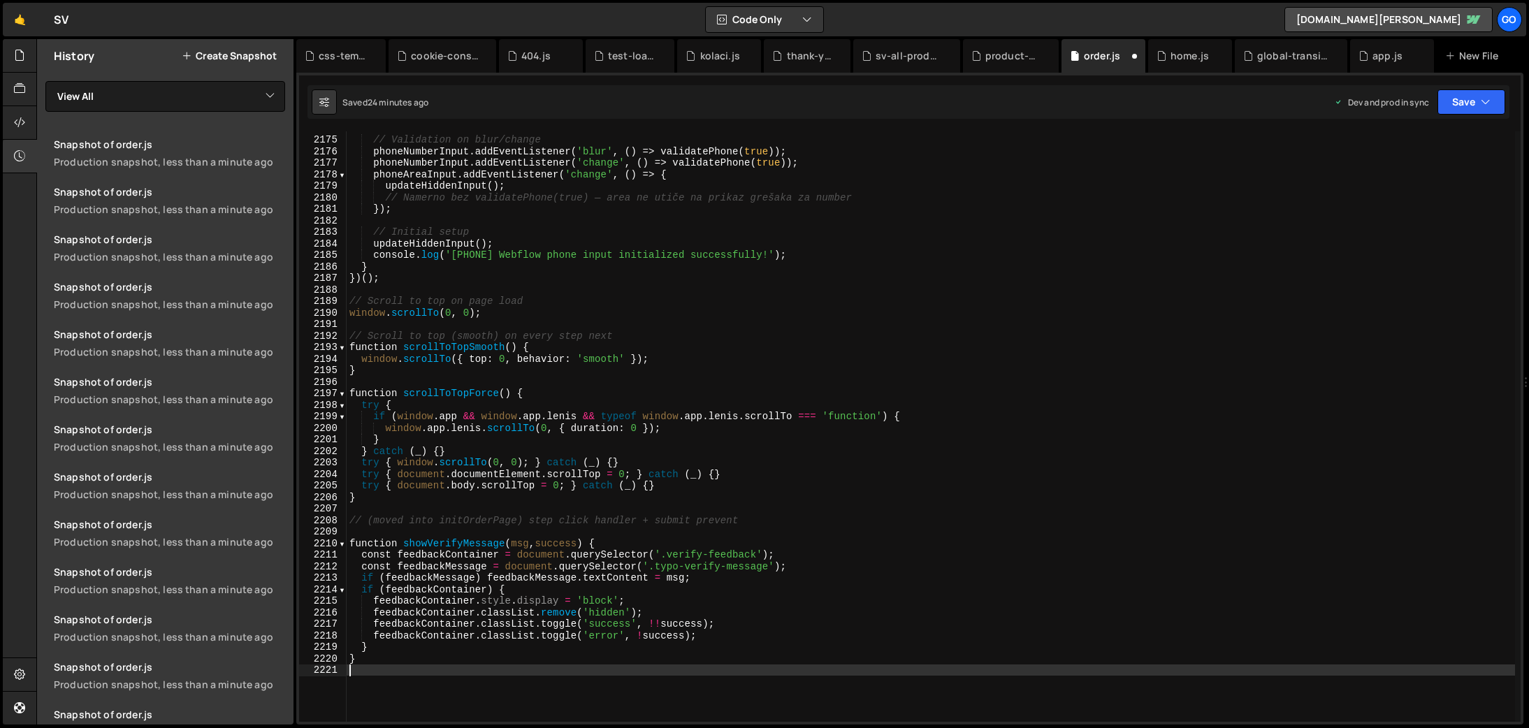
type textarea "// Initial setup"
